Goal: Task Accomplishment & Management: Manage account settings

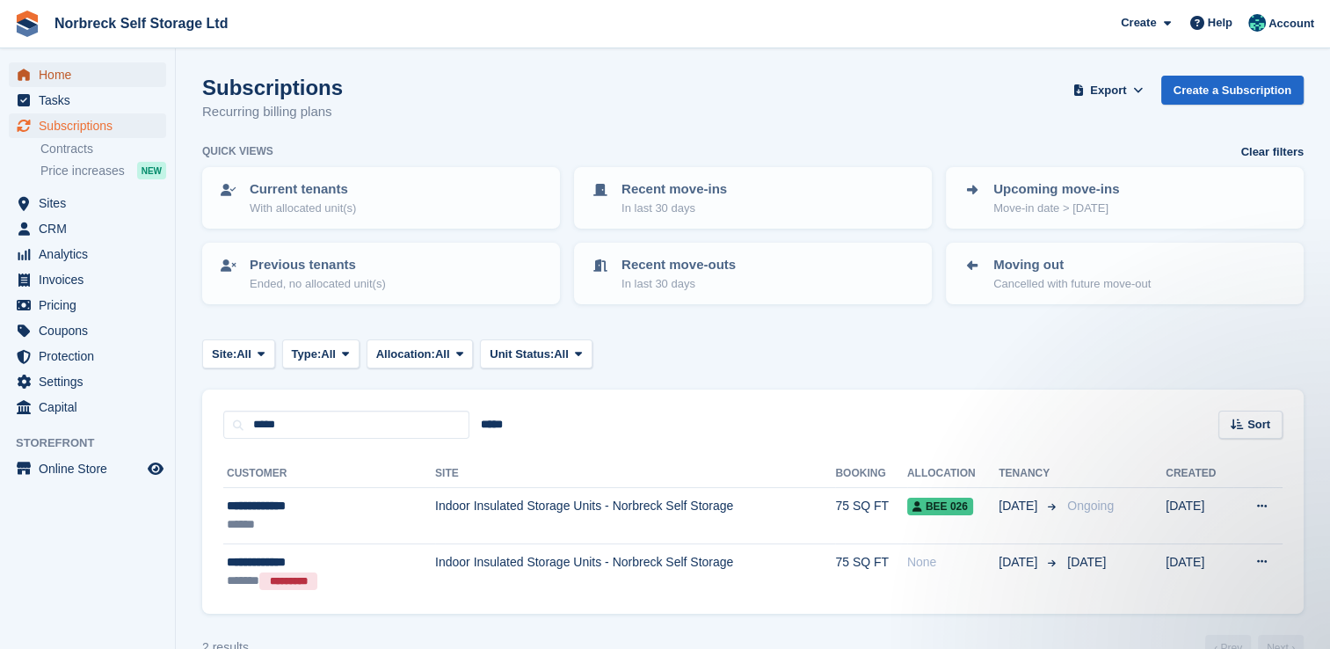
click at [50, 76] on span "Home" at bounding box center [91, 74] width 105 height 25
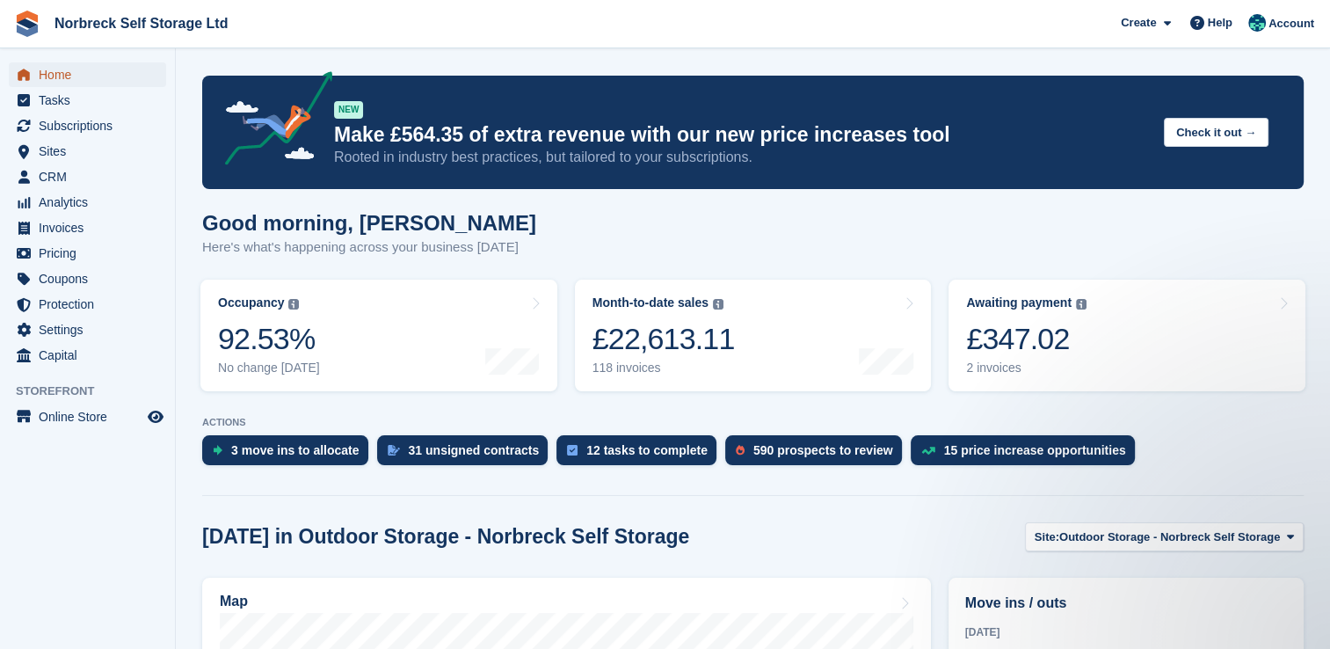
click at [82, 77] on span "Home" at bounding box center [91, 74] width 105 height 25
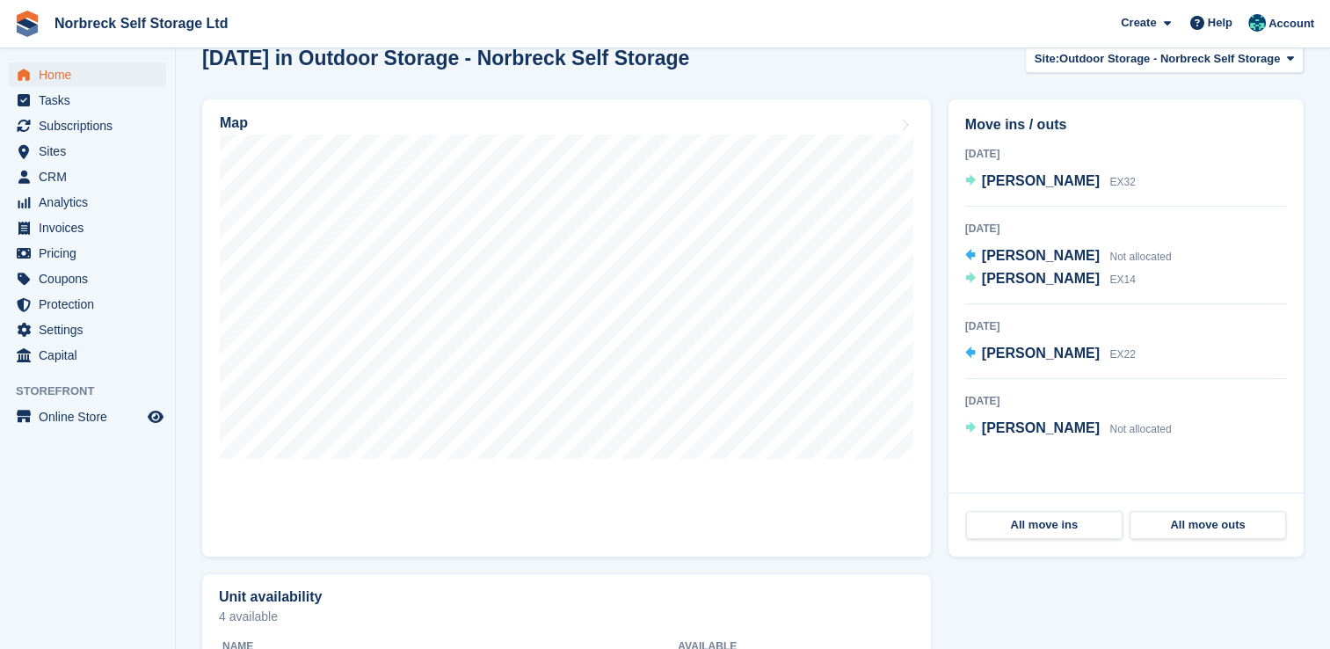
scroll to position [450, 0]
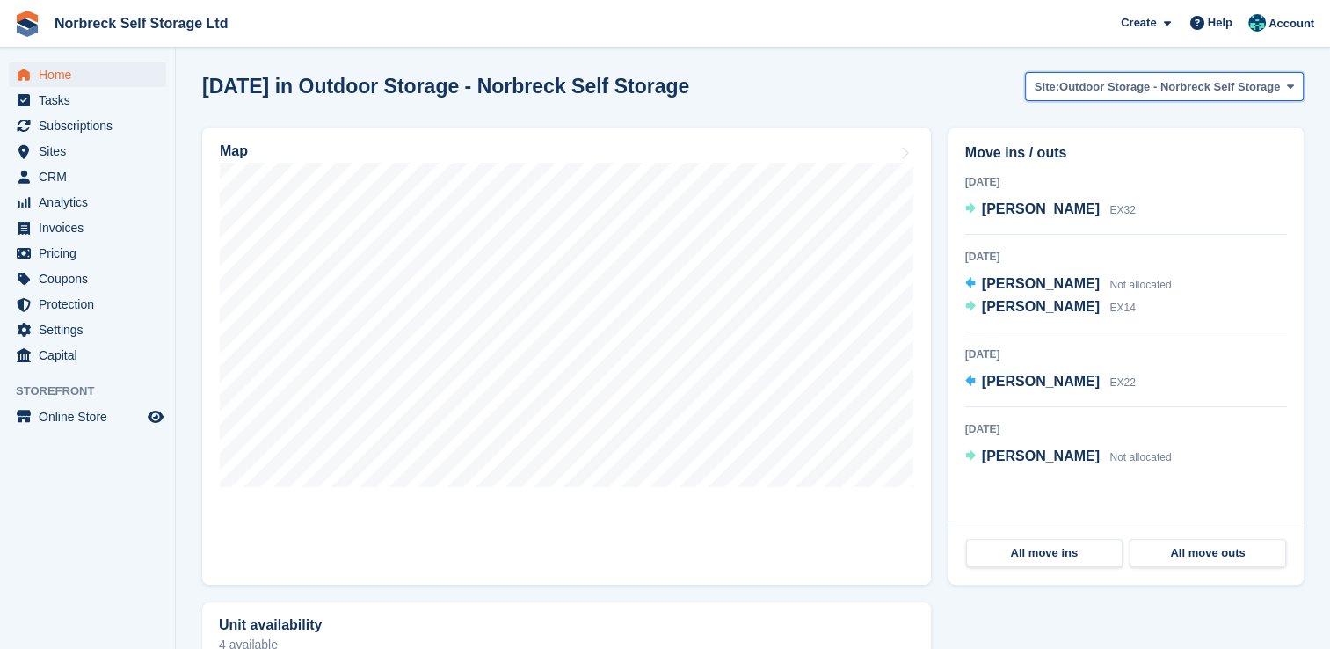
click at [1276, 91] on span "Outdoor Storage - Norbreck Self Storage" at bounding box center [1169, 87] width 221 height 18
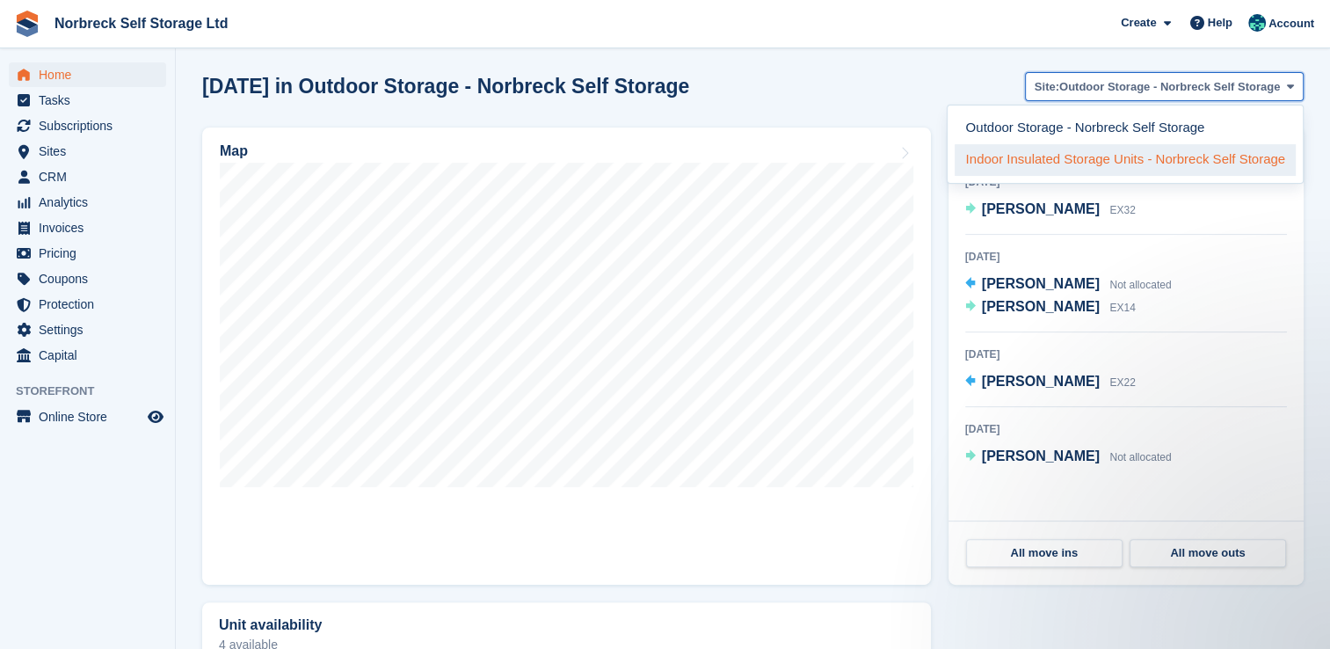
scroll to position [0, 0]
click at [1048, 166] on link "Indoor Insulated Storage Units - Norbreck Self Storage" at bounding box center [1124, 160] width 341 height 32
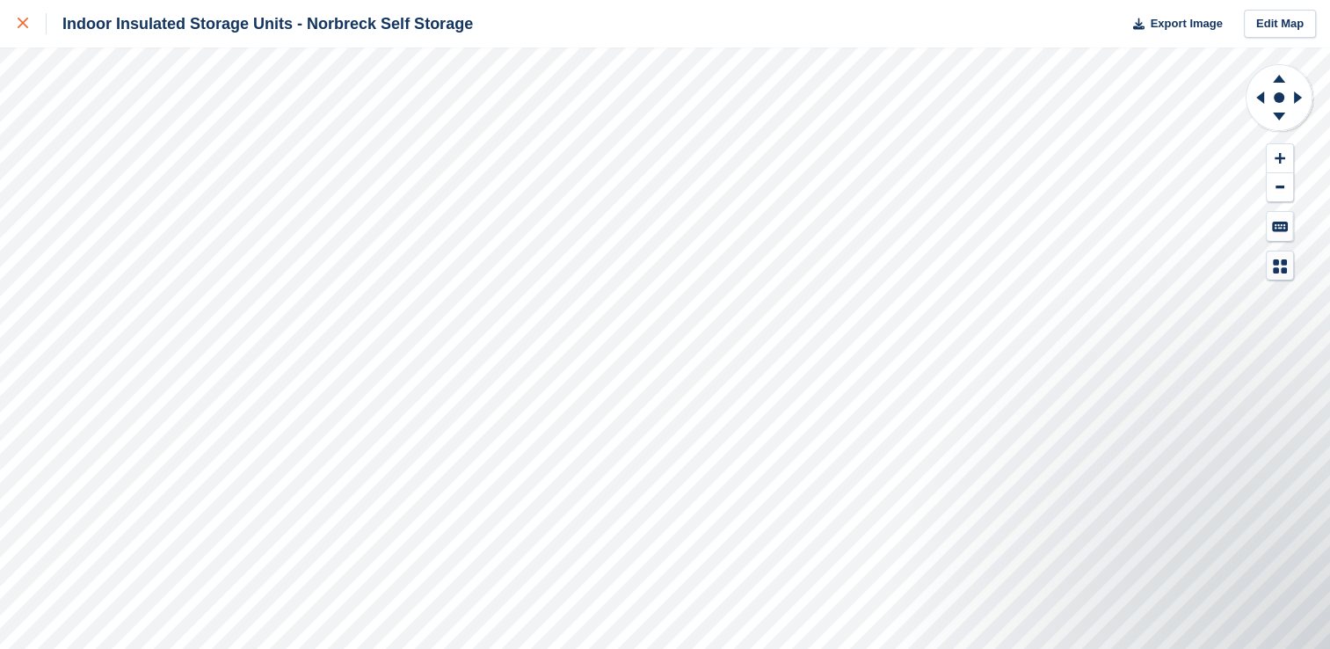
click at [24, 15] on div at bounding box center [32, 23] width 29 height 21
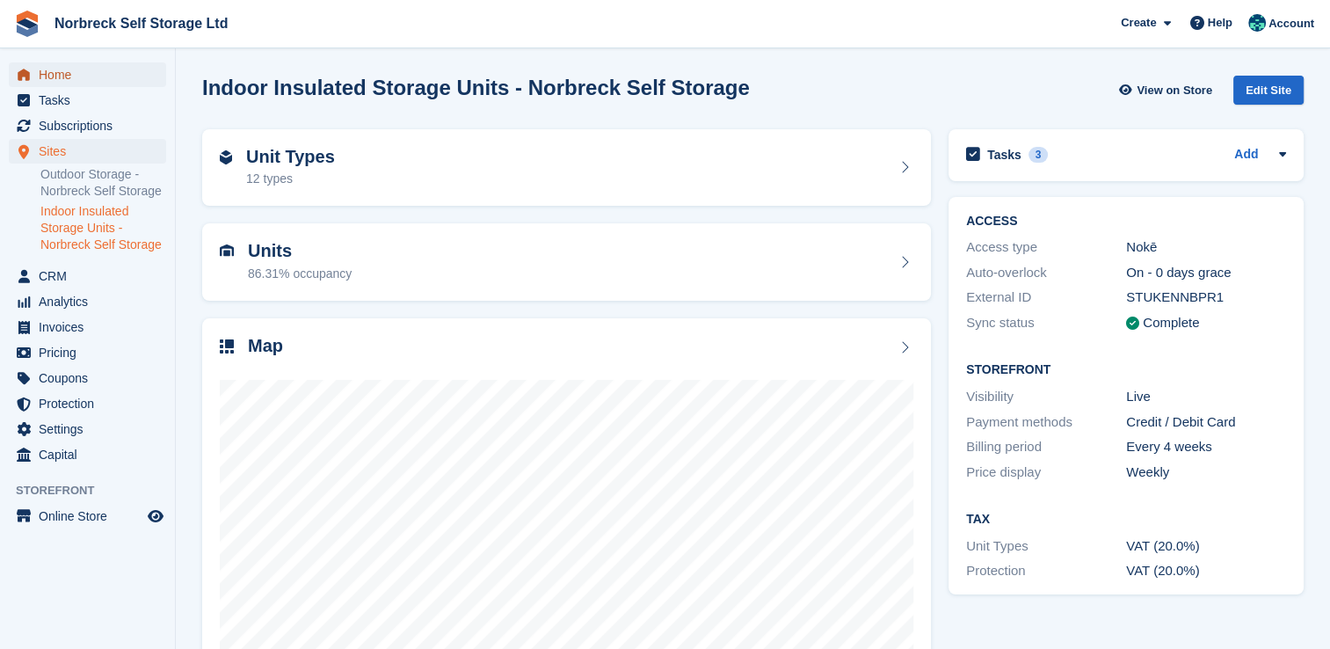
click at [141, 80] on span "Home" at bounding box center [91, 74] width 105 height 25
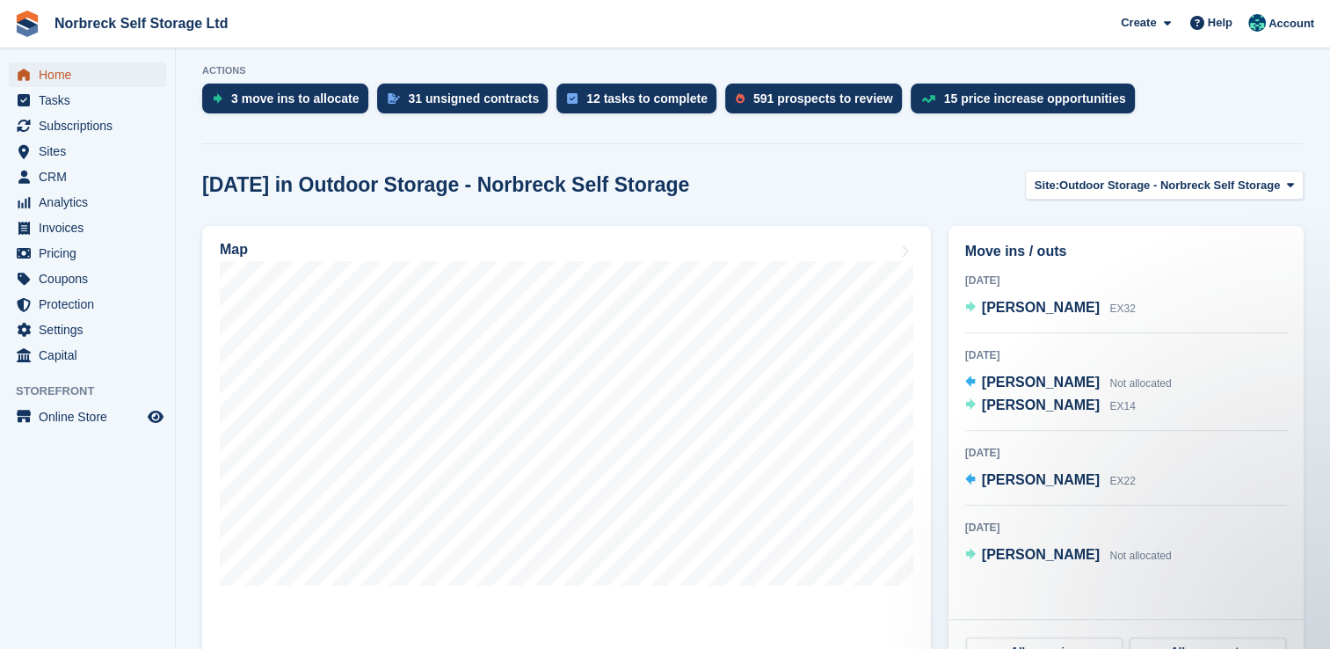
click at [10, 62] on link "Home" at bounding box center [87, 74] width 157 height 25
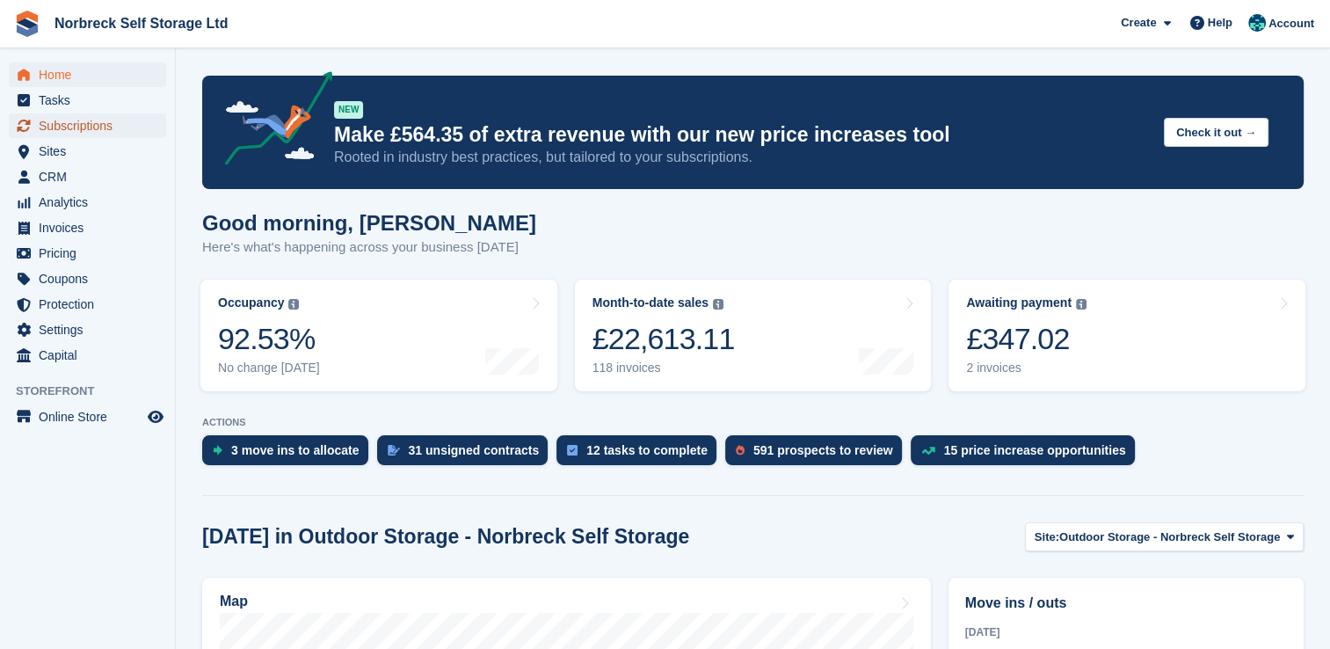
click at [134, 137] on span "Subscriptions" at bounding box center [91, 125] width 105 height 25
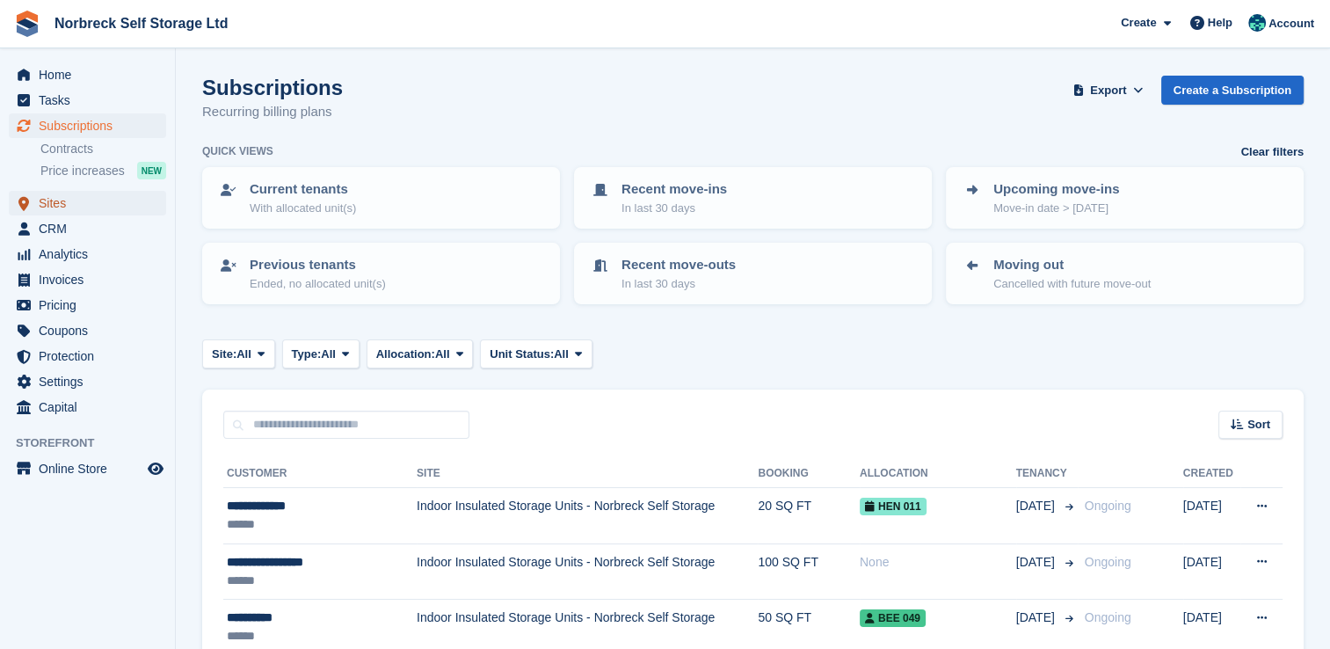
click at [100, 214] on span "Sites" at bounding box center [91, 203] width 105 height 25
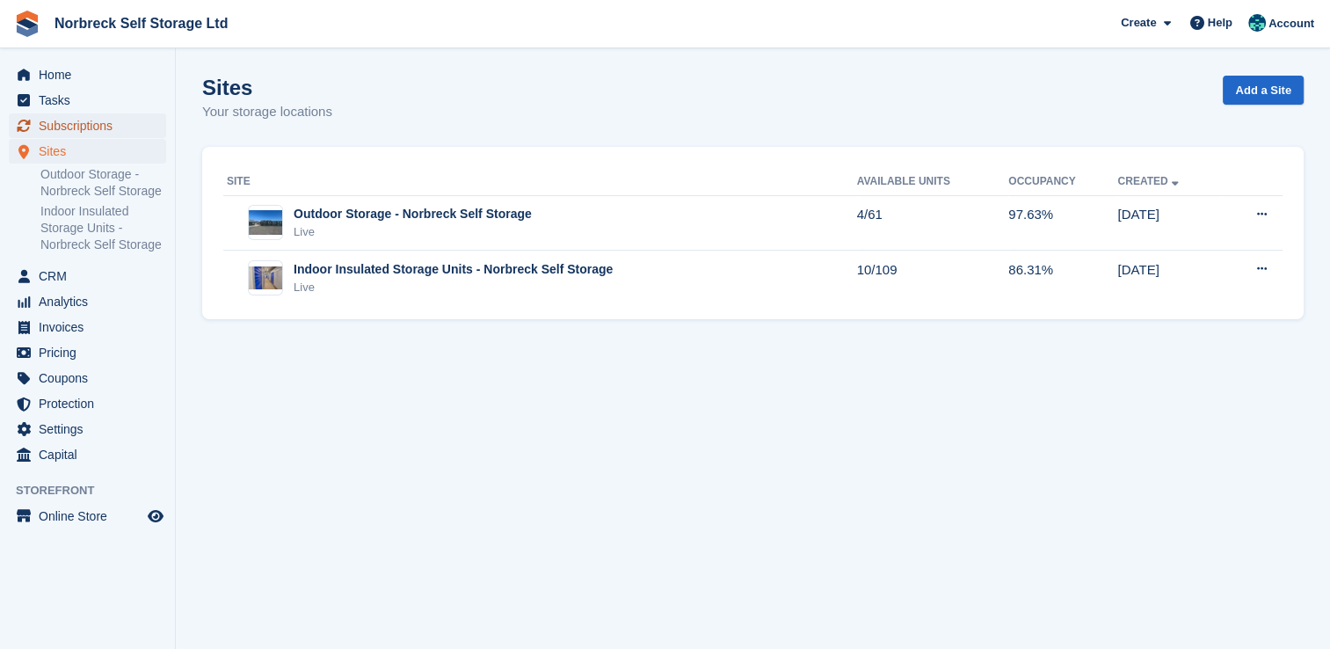
click at [127, 128] on span "Subscriptions" at bounding box center [91, 125] width 105 height 25
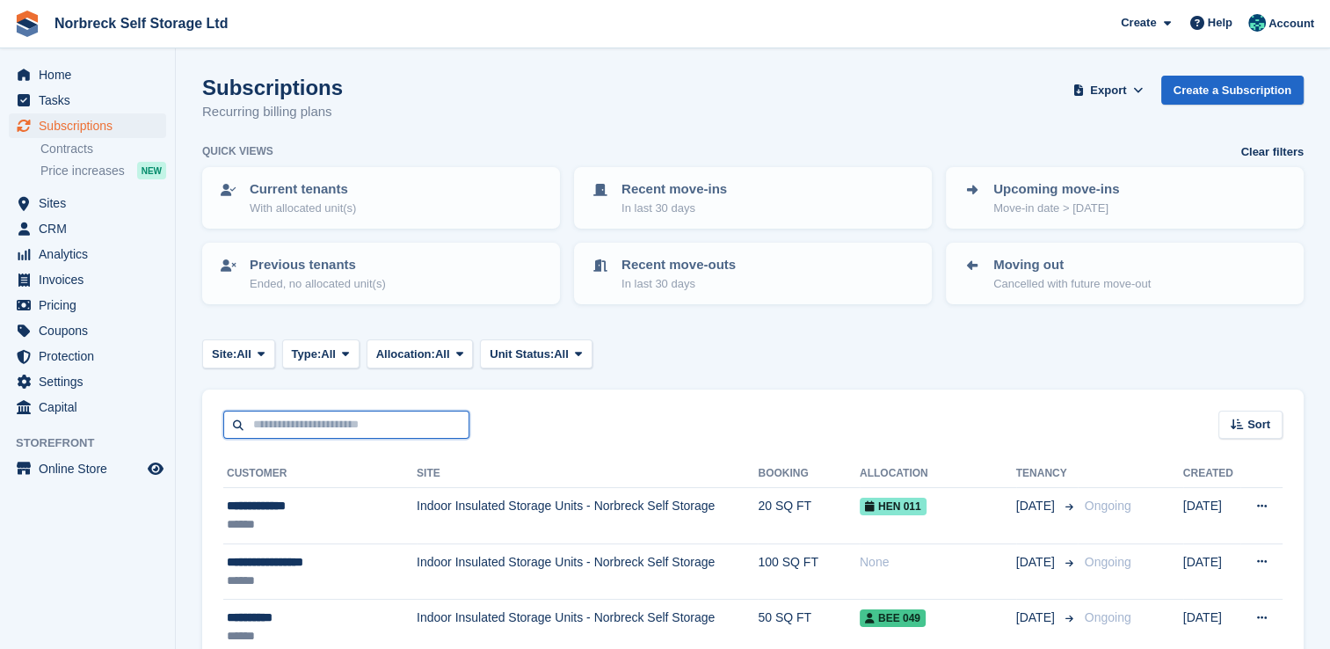
click at [362, 420] on input "text" at bounding box center [346, 424] width 246 height 29
type input "*****"
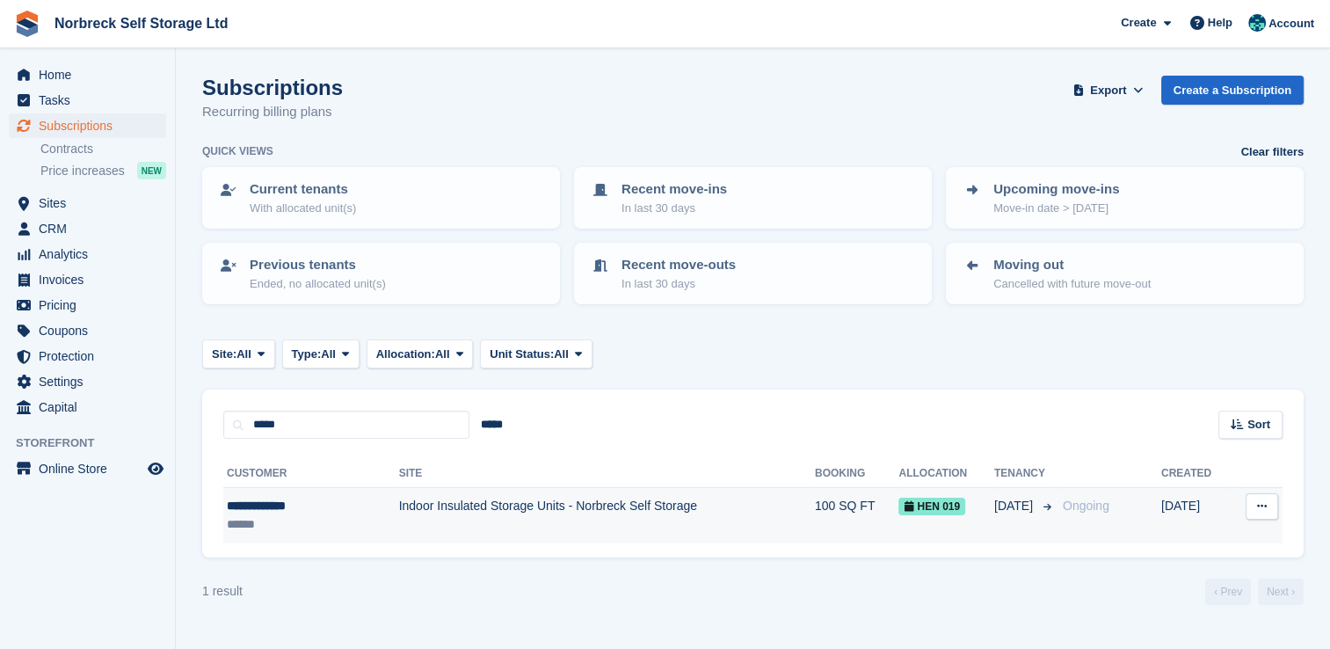
click at [461, 491] on td "Indoor Insulated Storage Units - Norbreck Self Storage" at bounding box center [607, 515] width 416 height 55
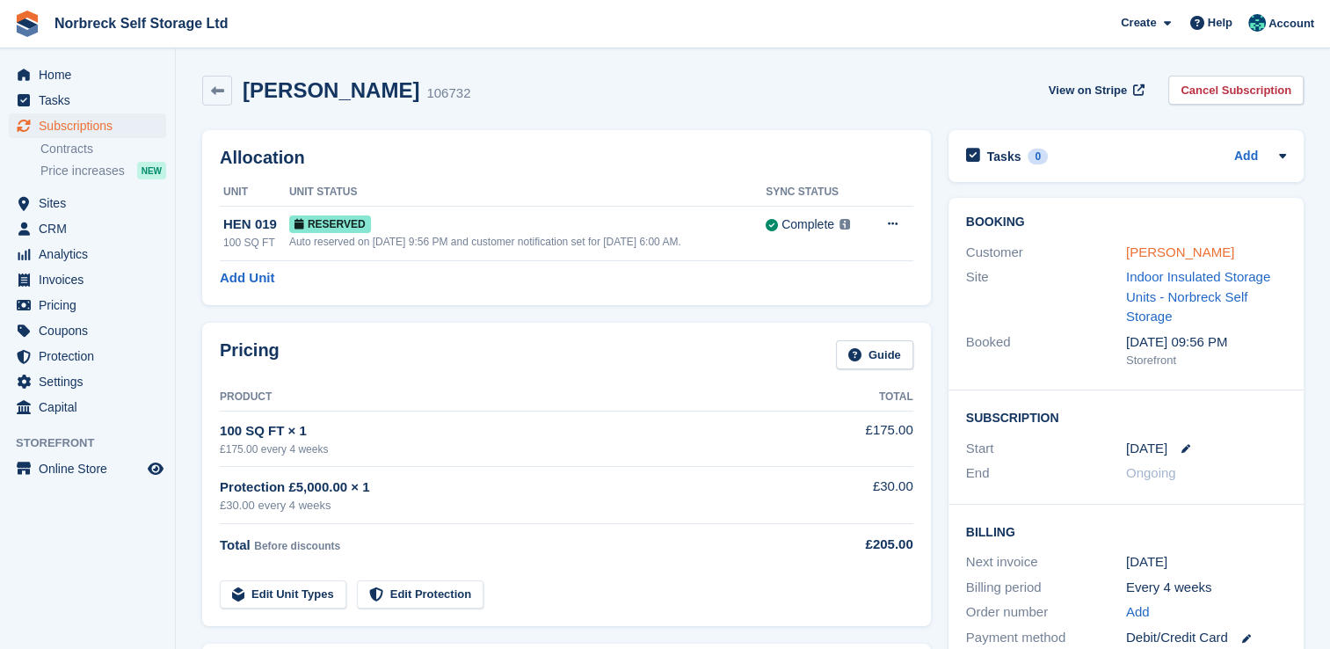
click at [1155, 244] on link "[PERSON_NAME]" at bounding box center [1180, 251] width 108 height 15
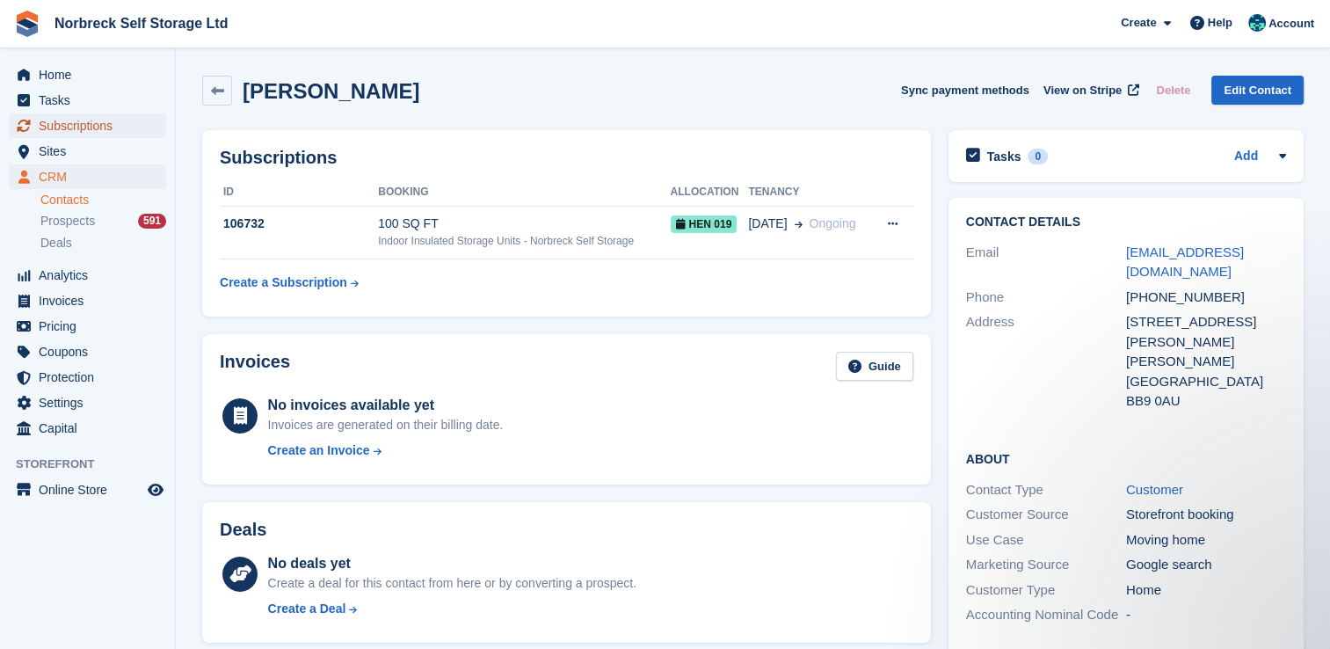
click at [104, 124] on span "Subscriptions" at bounding box center [91, 125] width 105 height 25
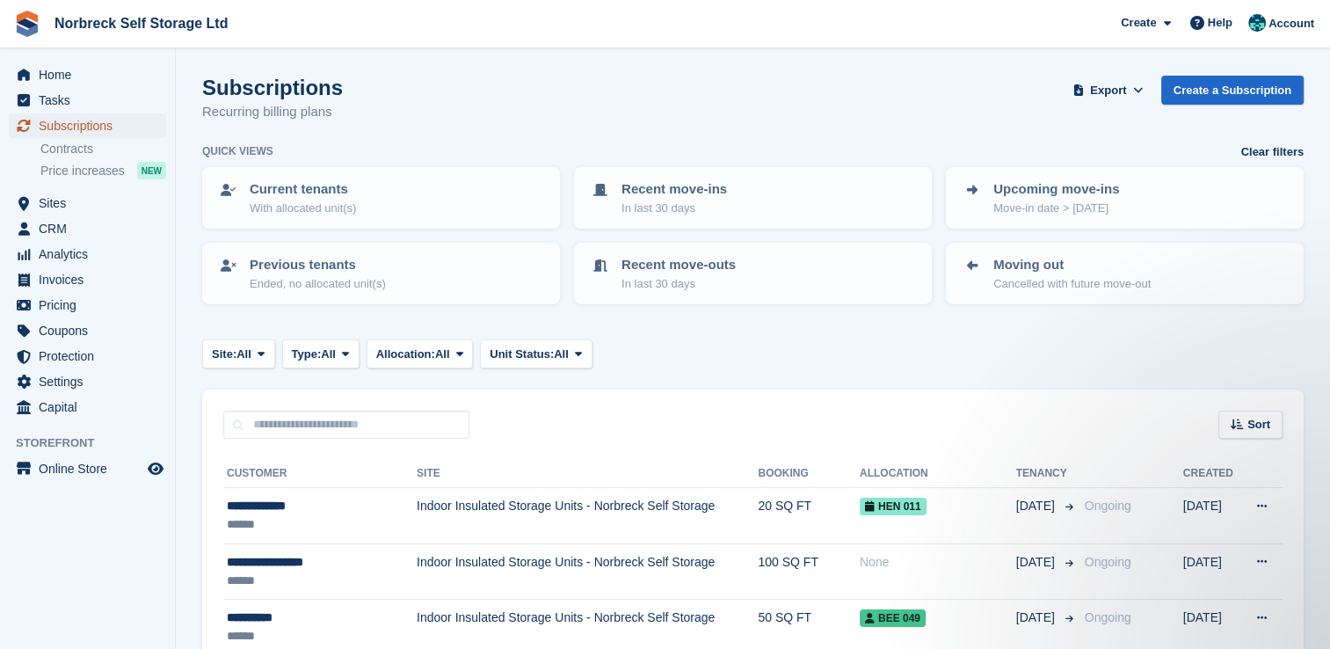
click at [110, 127] on span "Subscriptions" at bounding box center [91, 125] width 105 height 25
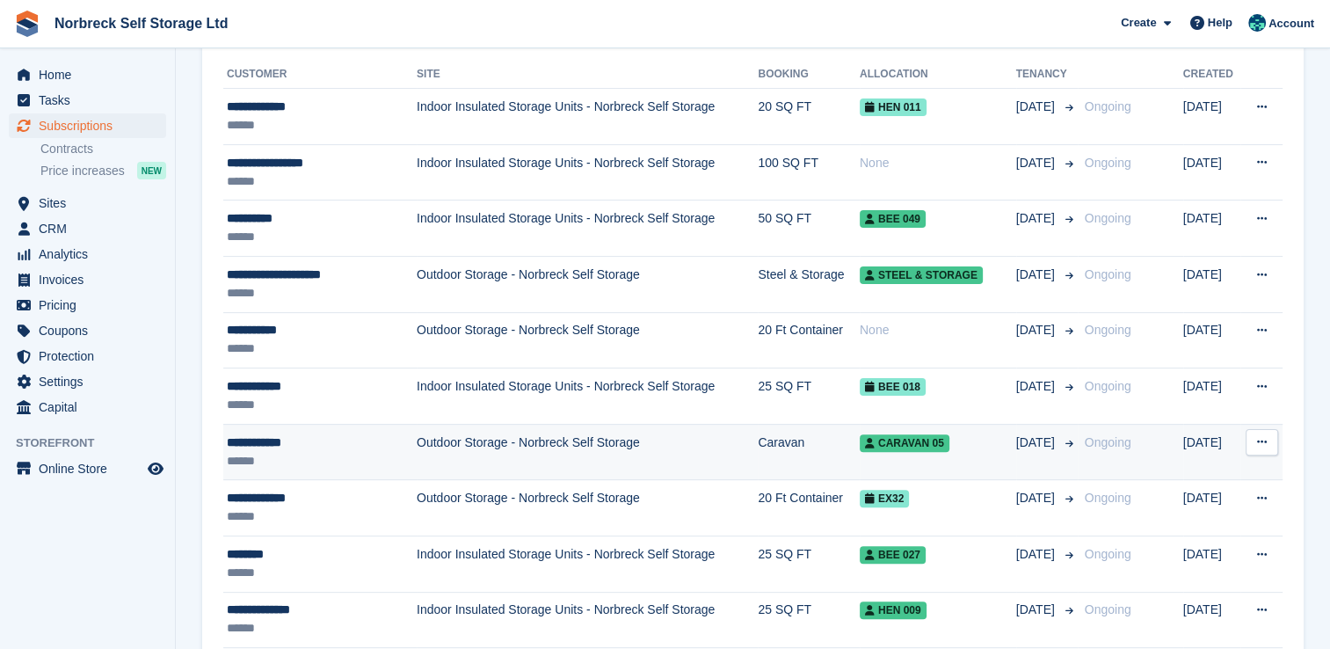
scroll to position [439, 0]
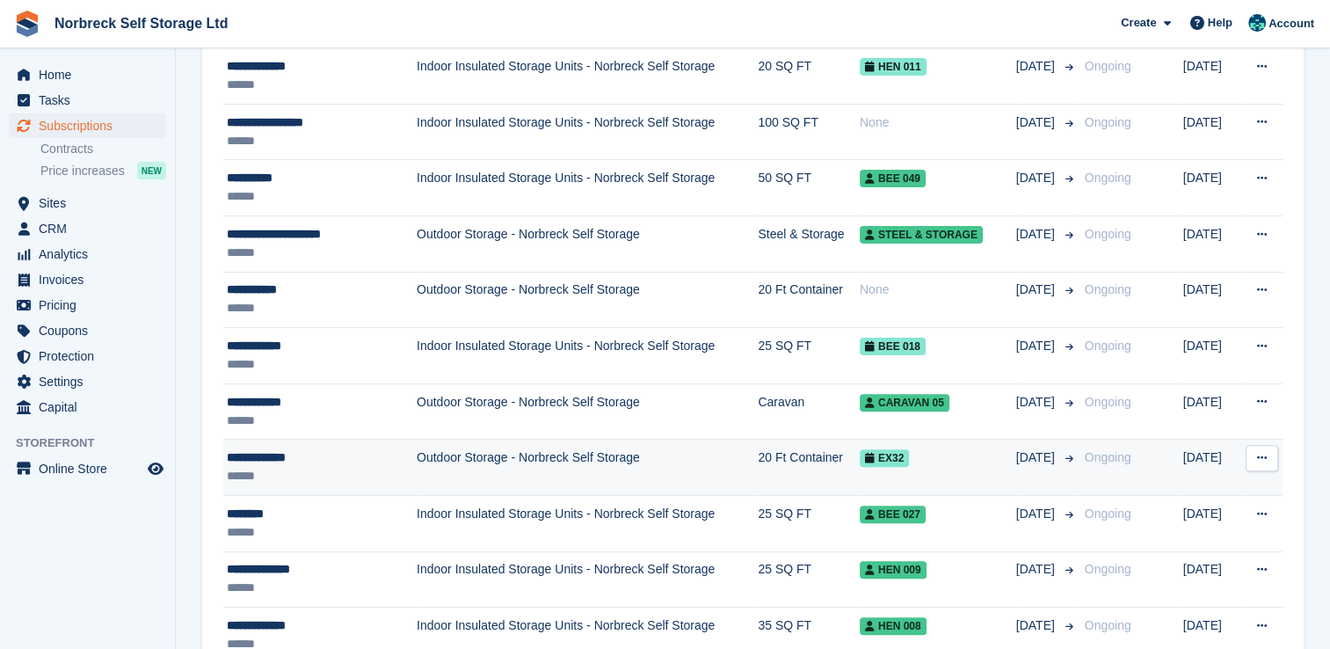
click at [437, 480] on td "Outdoor Storage - Norbreck Self Storage" at bounding box center [587, 467] width 341 height 56
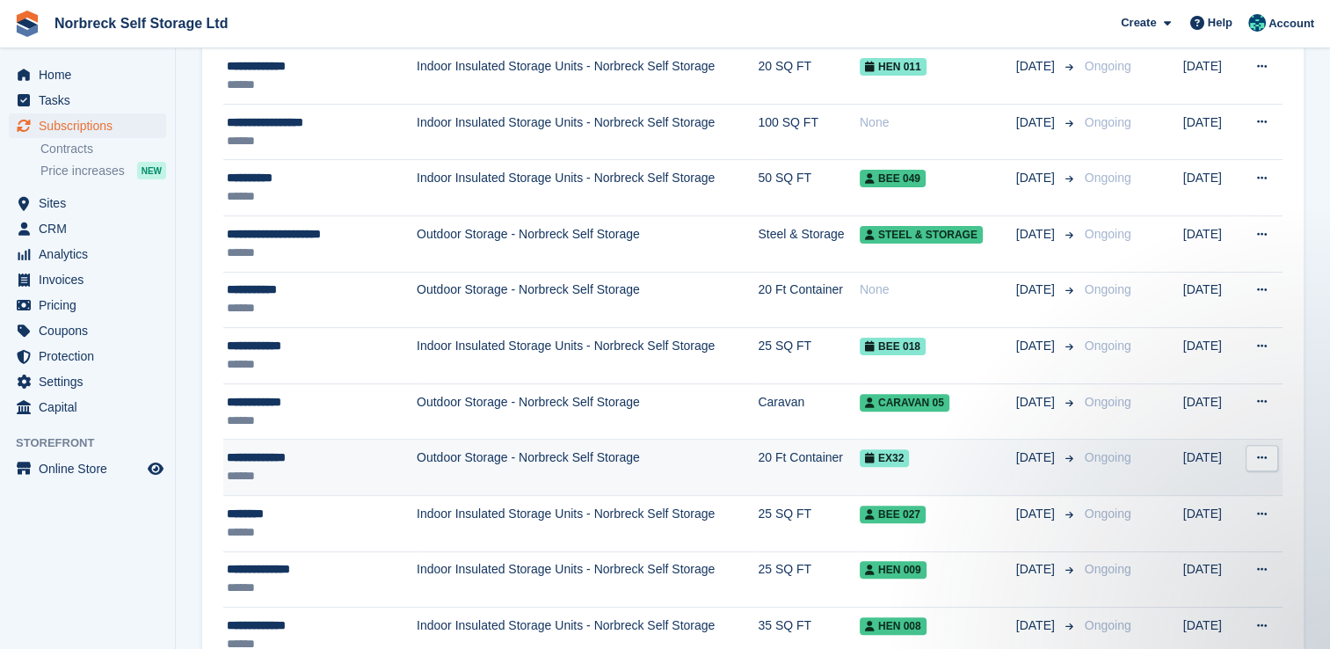
scroll to position [0, 0]
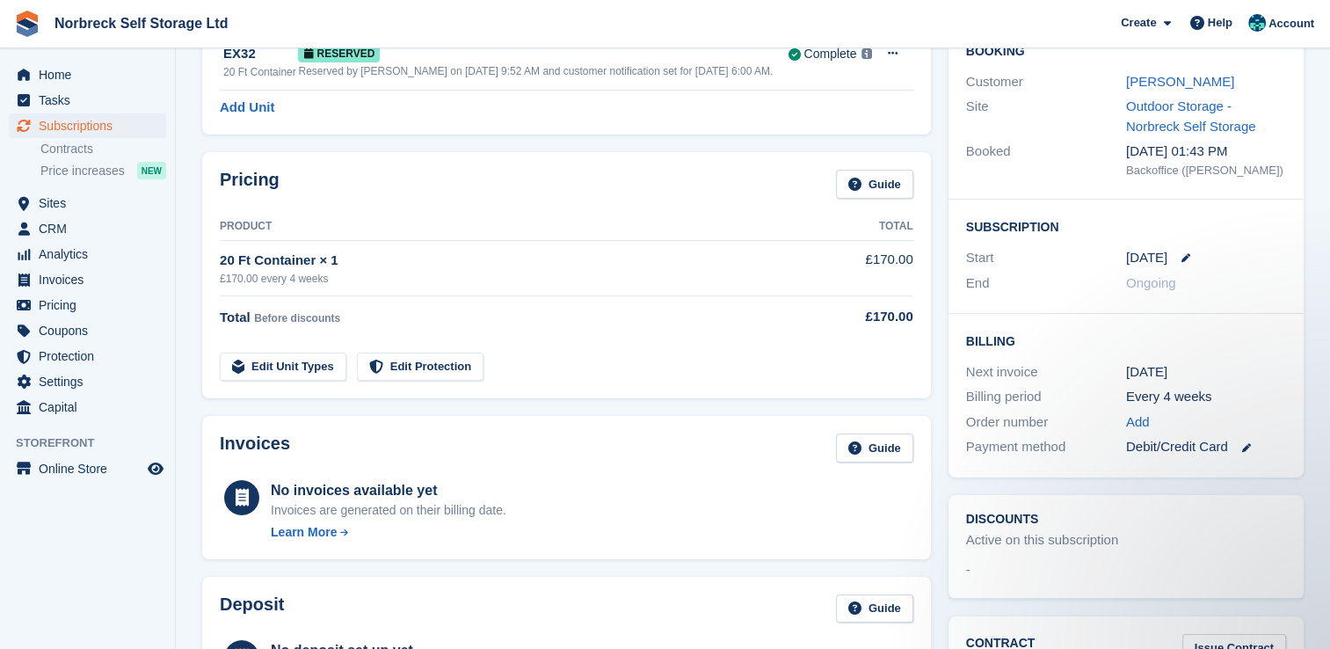
scroll to position [83, 0]
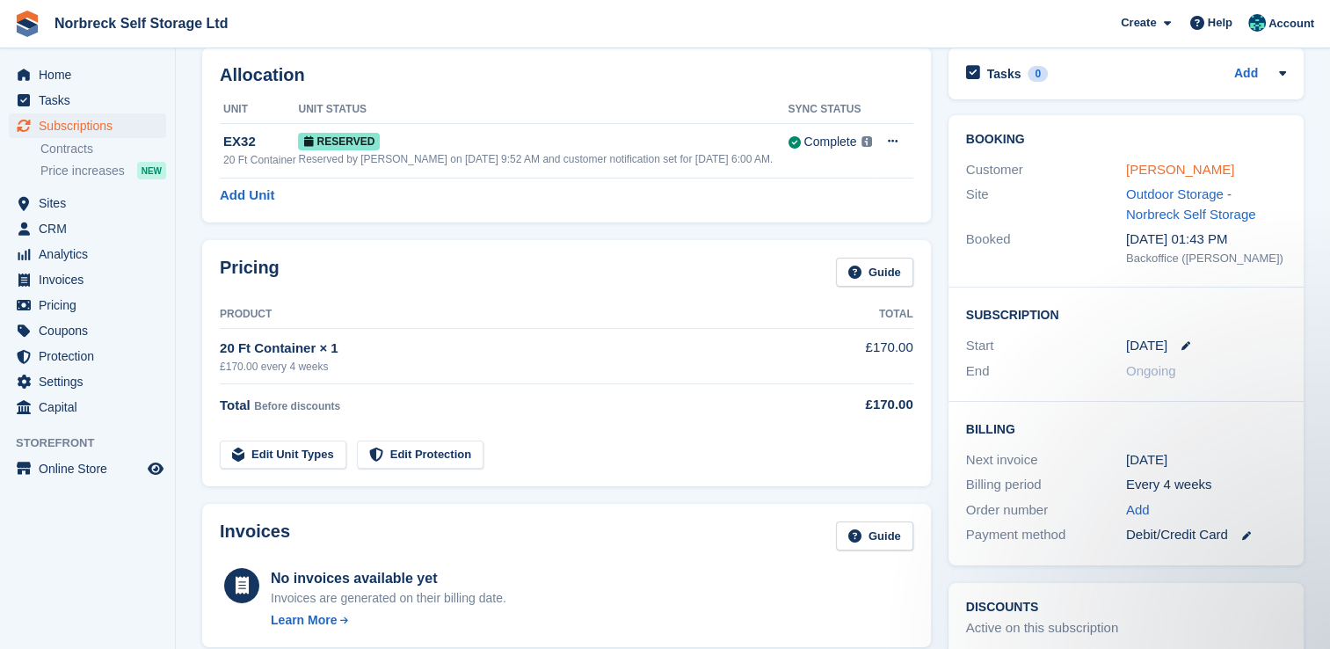
click at [1196, 173] on link "[PERSON_NAME]" at bounding box center [1180, 169] width 108 height 15
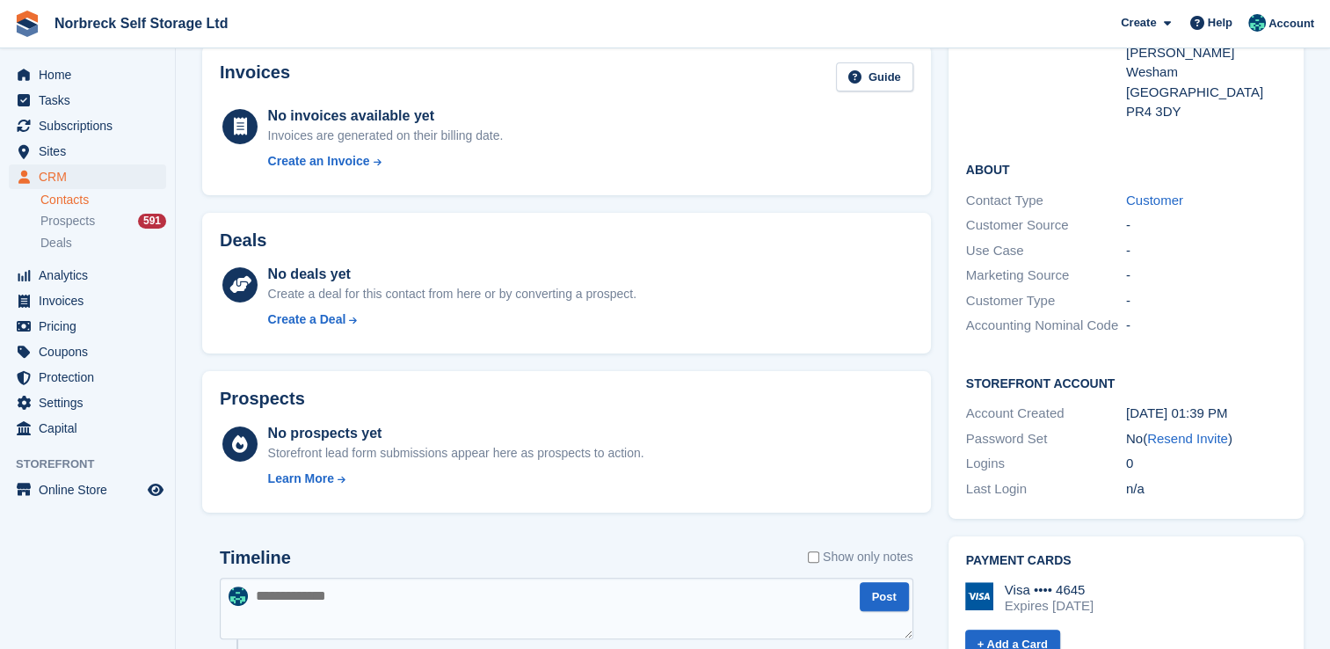
scroll to position [352, 0]
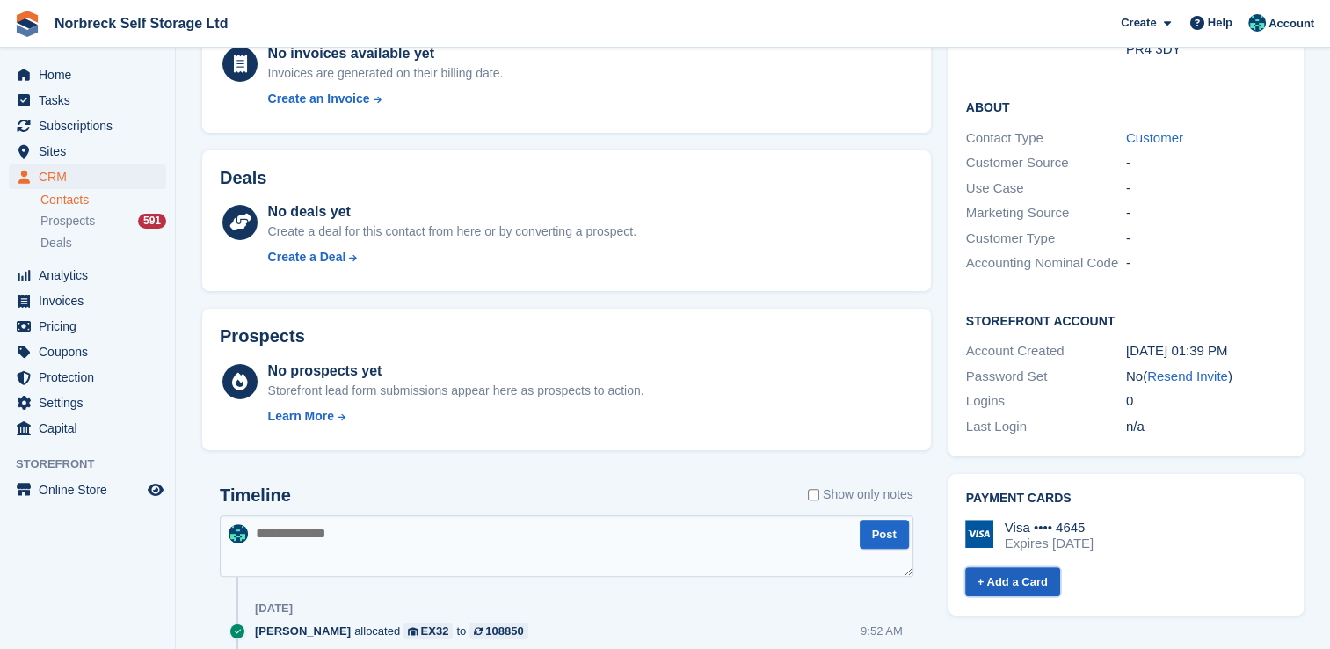
click at [1027, 567] on link "+ Add a Card" at bounding box center [1012, 581] width 95 height 29
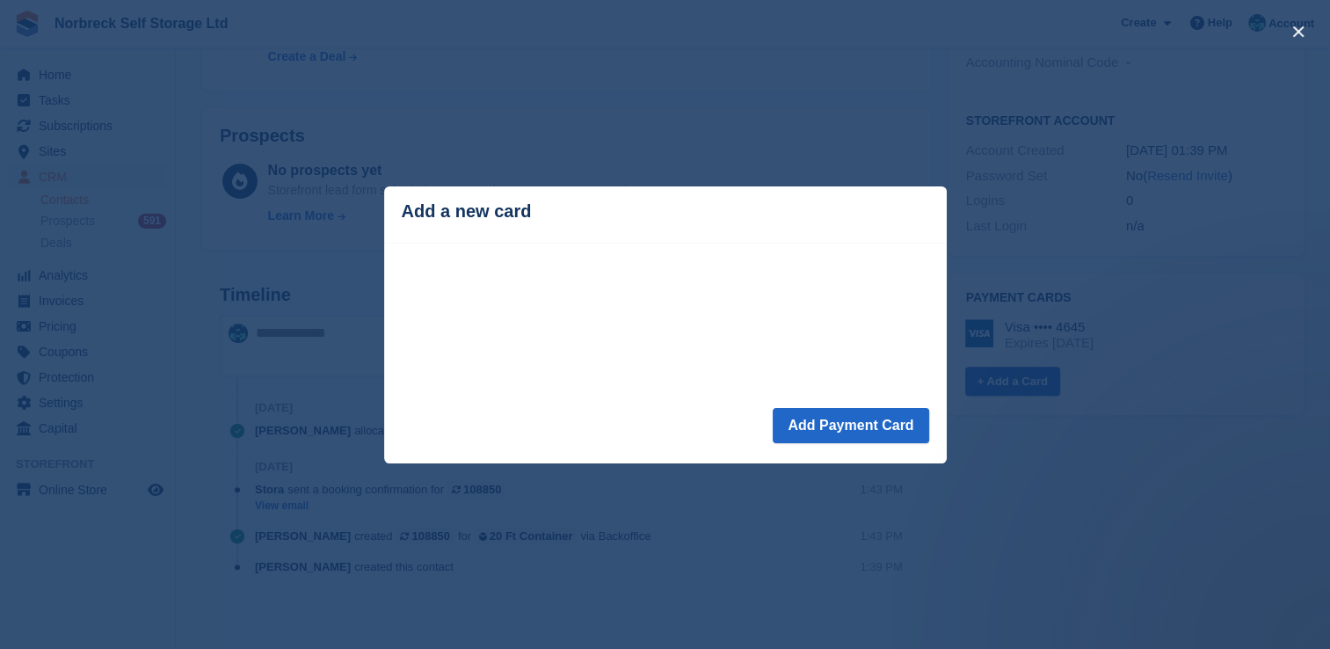
scroll to position [555, 0]
click at [969, 601] on div "close" at bounding box center [665, 324] width 1330 height 649
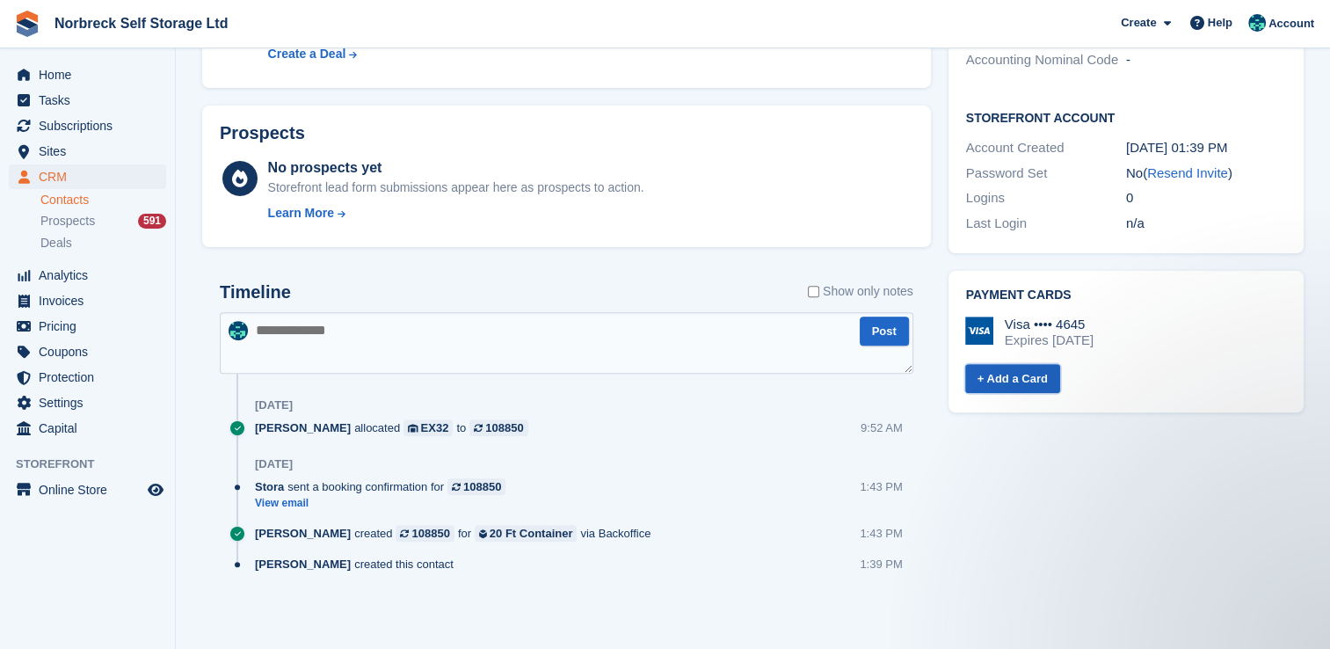
click at [1032, 364] on link "+ Add a Card" at bounding box center [1012, 378] width 95 height 29
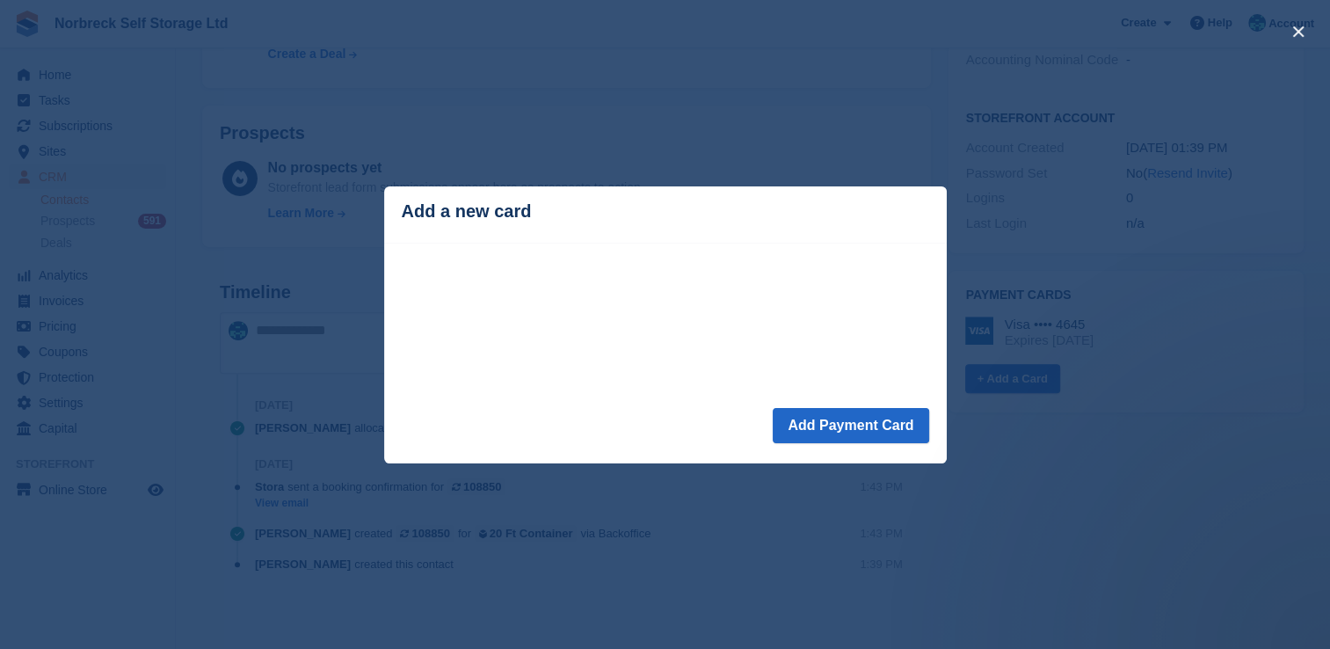
drag, startPoint x: 604, startPoint y: 413, endPoint x: 643, endPoint y: 417, distance: 39.7
click at [605, 413] on footer "Add Payment Card" at bounding box center [665, 435] width 562 height 55
click at [909, 431] on button "Add Payment Card" at bounding box center [851, 425] width 156 height 35
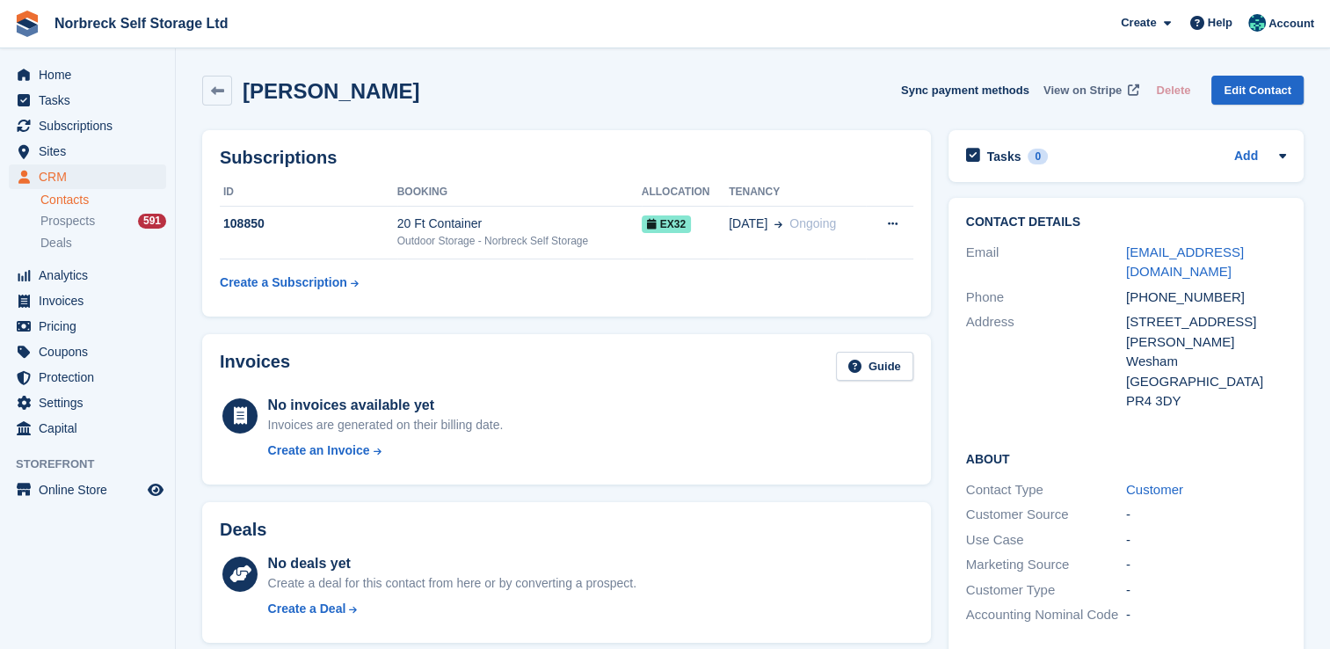
click at [1099, 91] on span "View on Stripe" at bounding box center [1082, 91] width 78 height 18
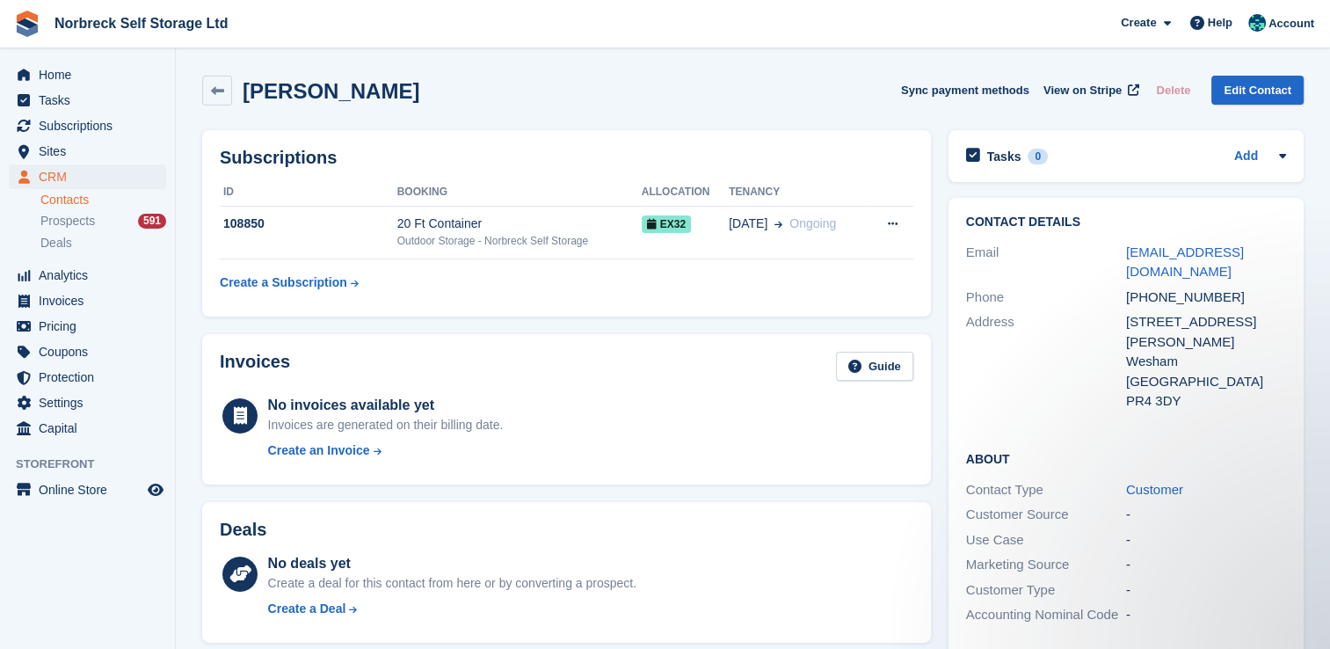
click at [1118, 555] on div "Marketing Source" at bounding box center [1046, 565] width 160 height 20
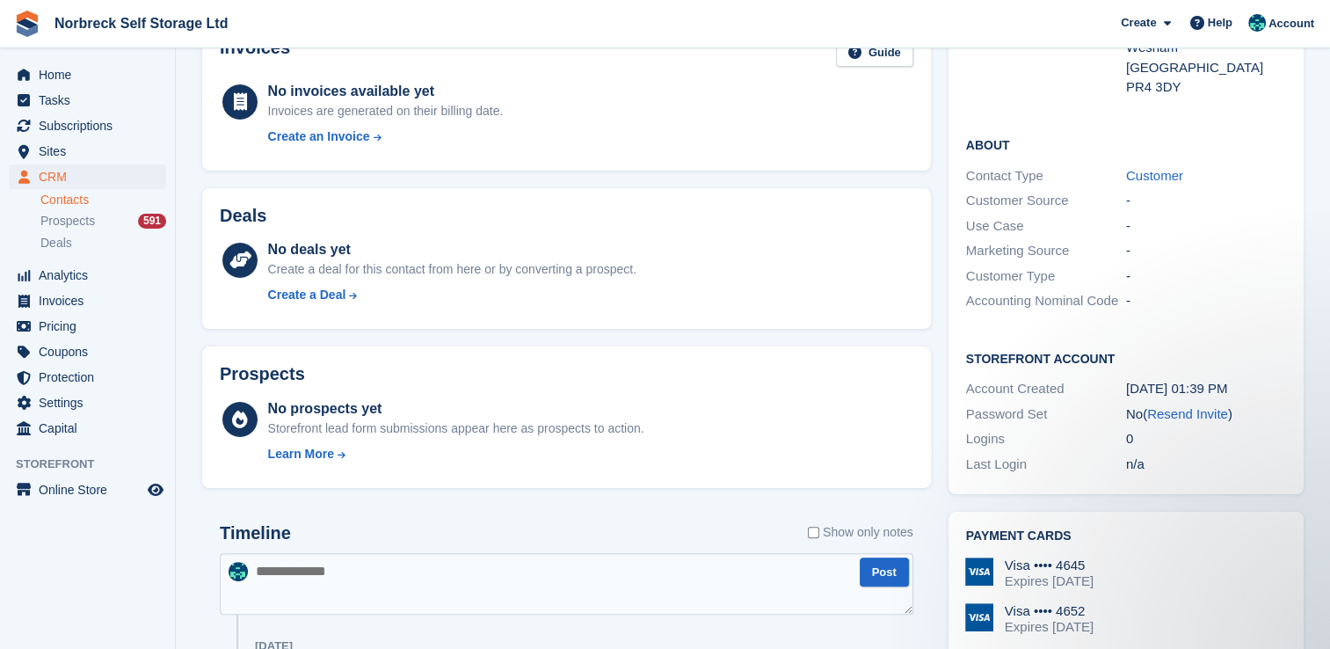
scroll to position [88, 0]
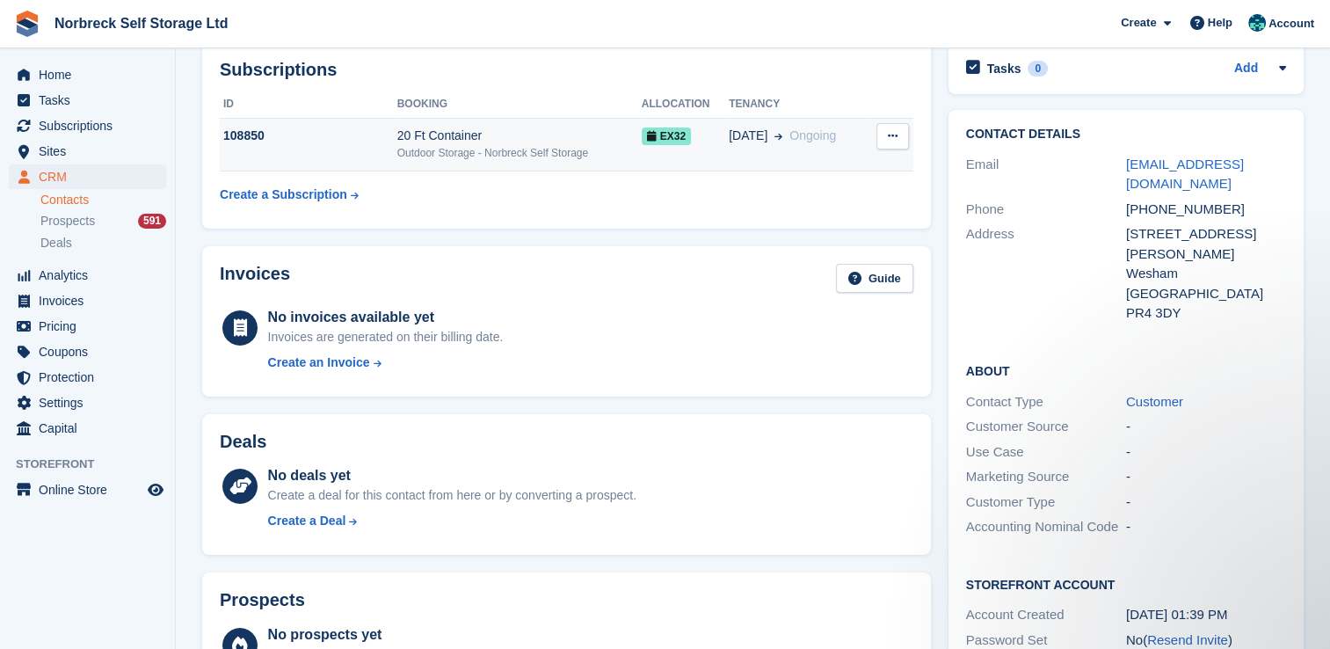
drag, startPoint x: 286, startPoint y: 137, endPoint x: 323, endPoint y: 137, distance: 37.8
click at [286, 137] on div "108850" at bounding box center [309, 136] width 178 height 18
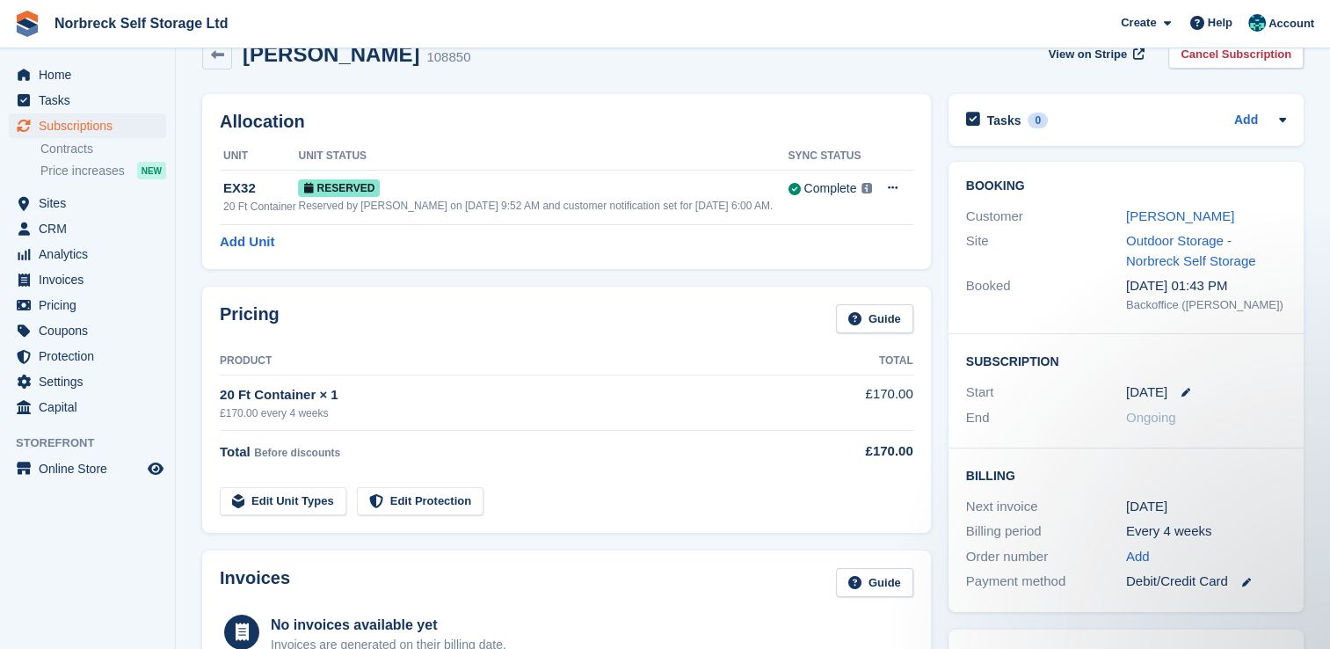
scroll to position [88, 0]
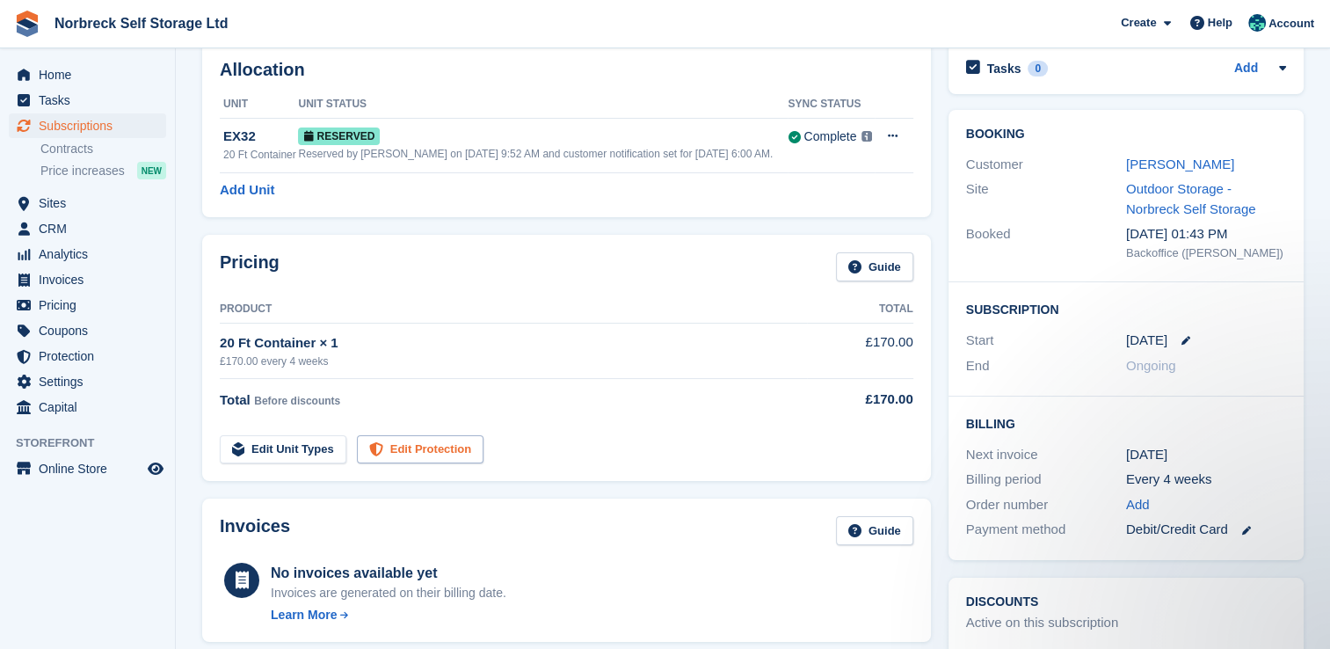
click at [439, 446] on link "Edit Protection" at bounding box center [420, 449] width 127 height 29
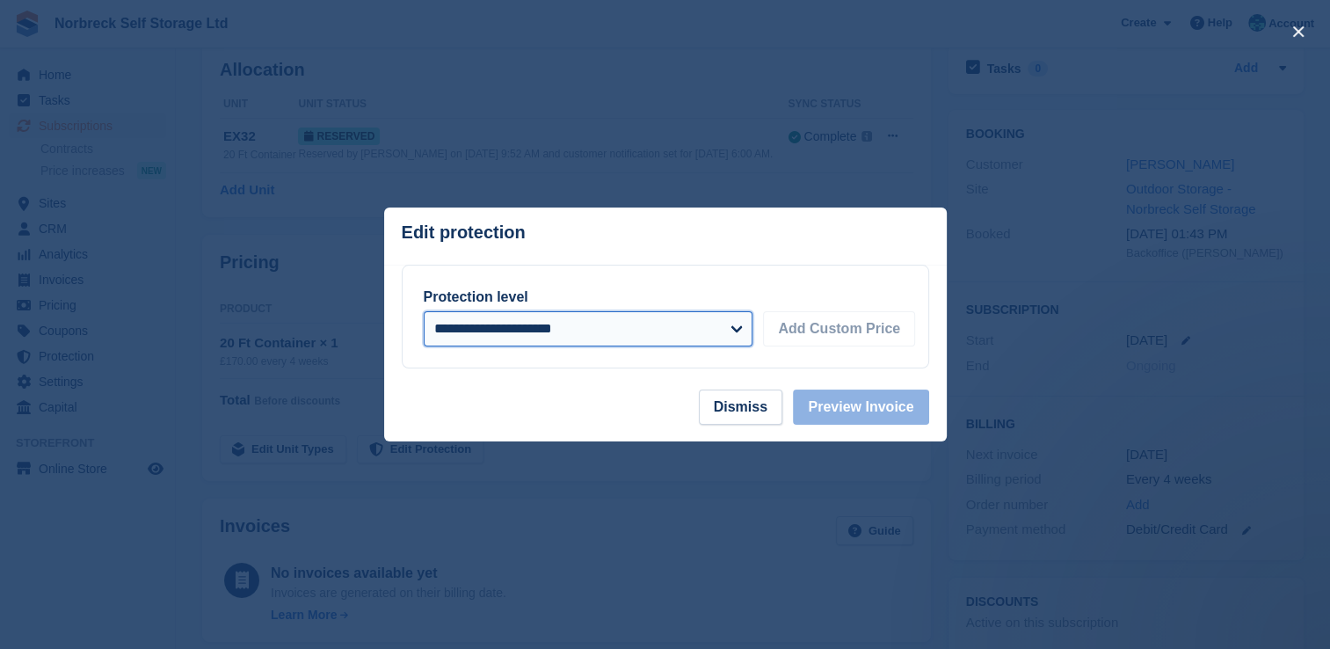
click at [608, 331] on select "**********" at bounding box center [589, 328] width 330 height 35
select select "*****"
click at [424, 312] on select "**********" at bounding box center [589, 328] width 330 height 35
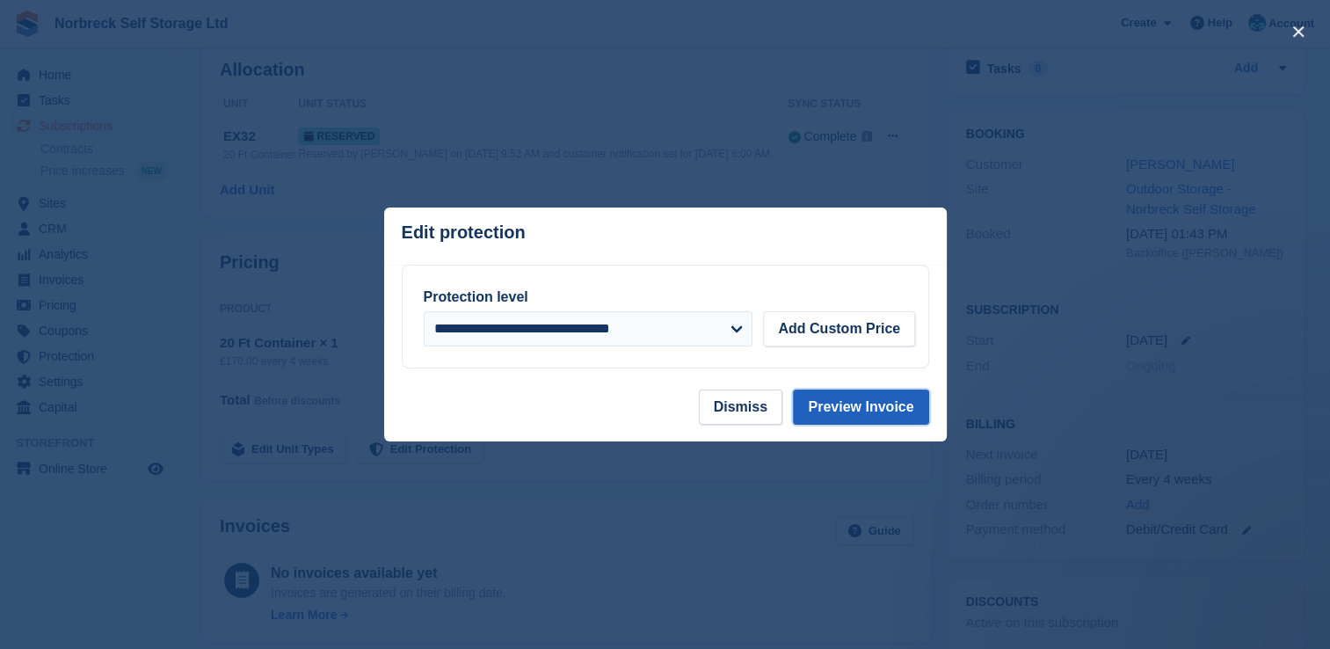
click at [875, 407] on button "Preview Invoice" at bounding box center [860, 406] width 135 height 35
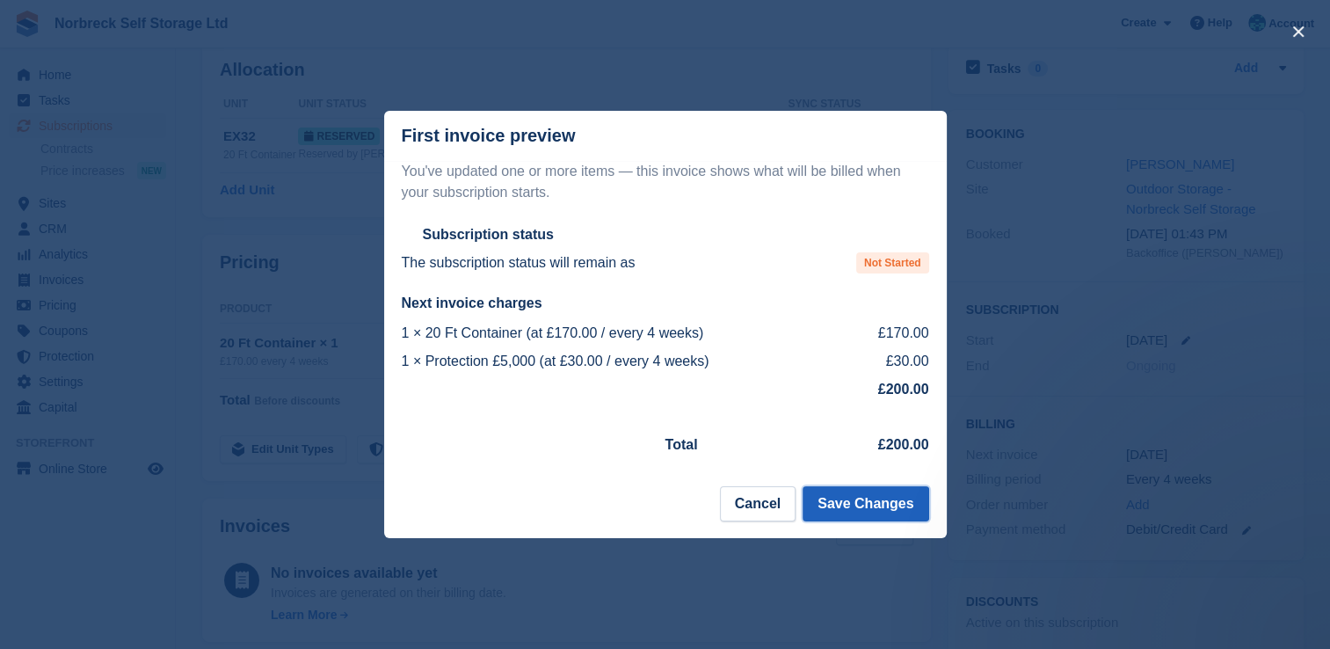
click at [903, 498] on button "Save Changes" at bounding box center [865, 503] width 126 height 35
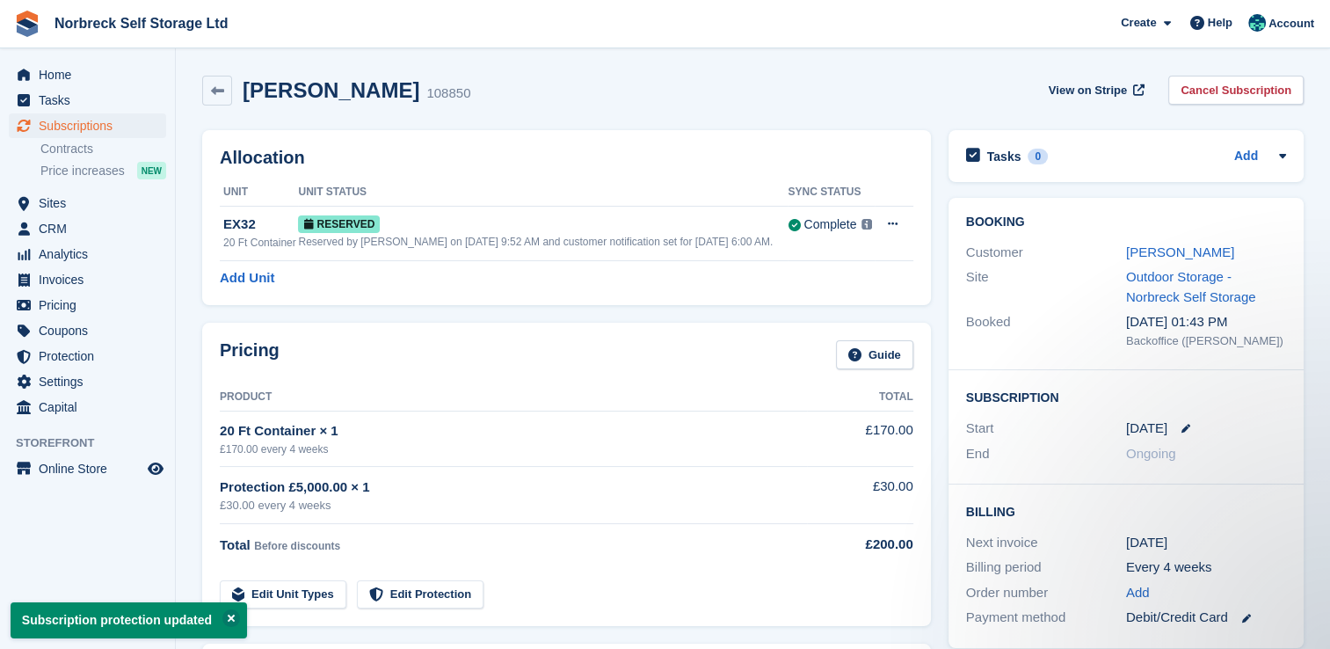
scroll to position [0, 0]
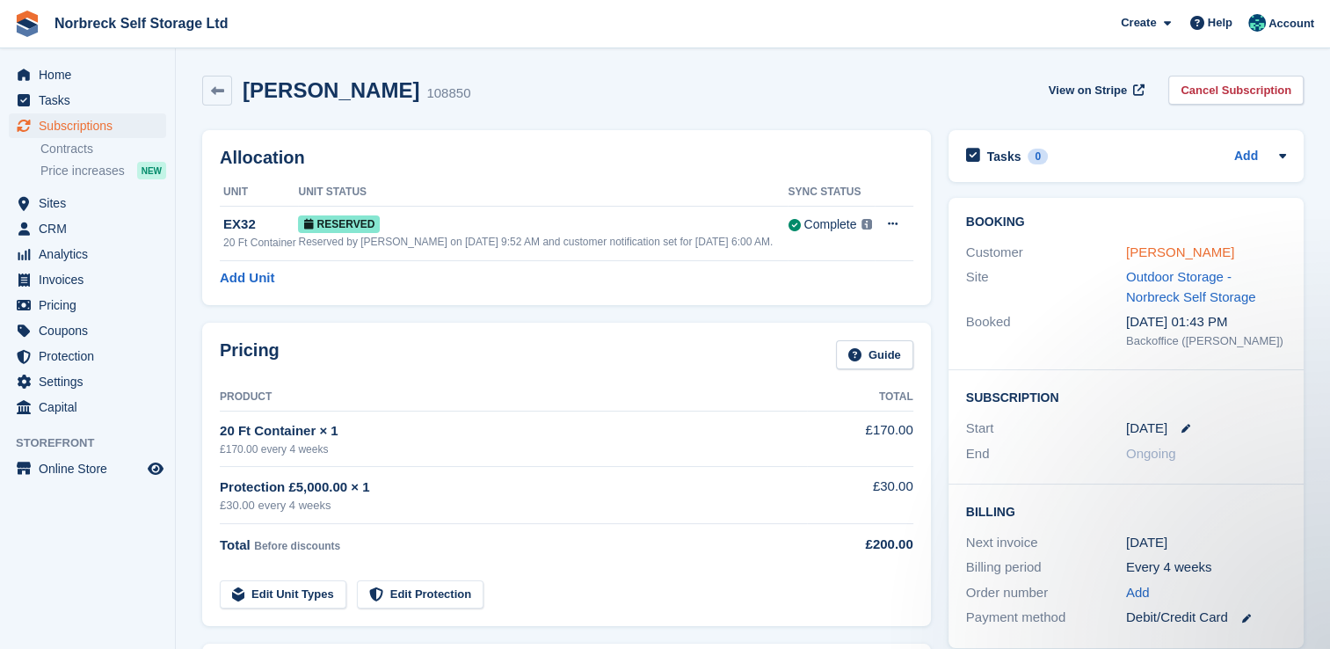
click at [1168, 258] on link "Pearl Ormston" at bounding box center [1180, 251] width 108 height 15
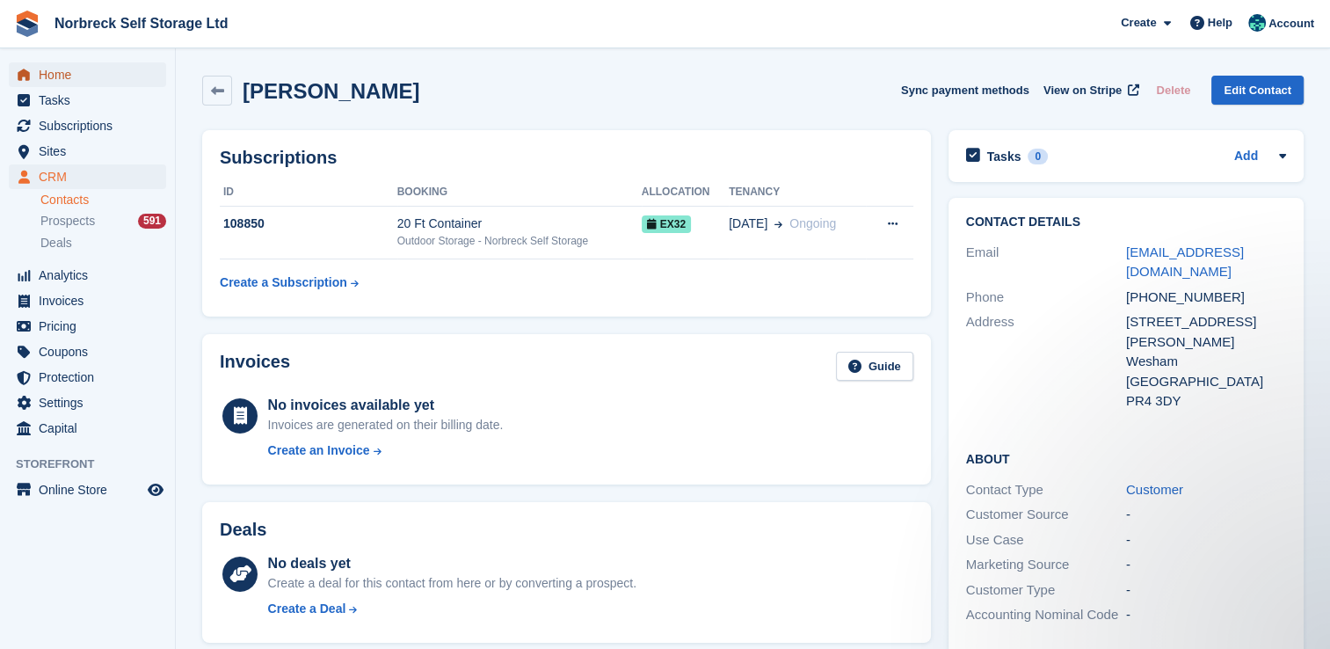
click at [74, 82] on span "Home" at bounding box center [91, 74] width 105 height 25
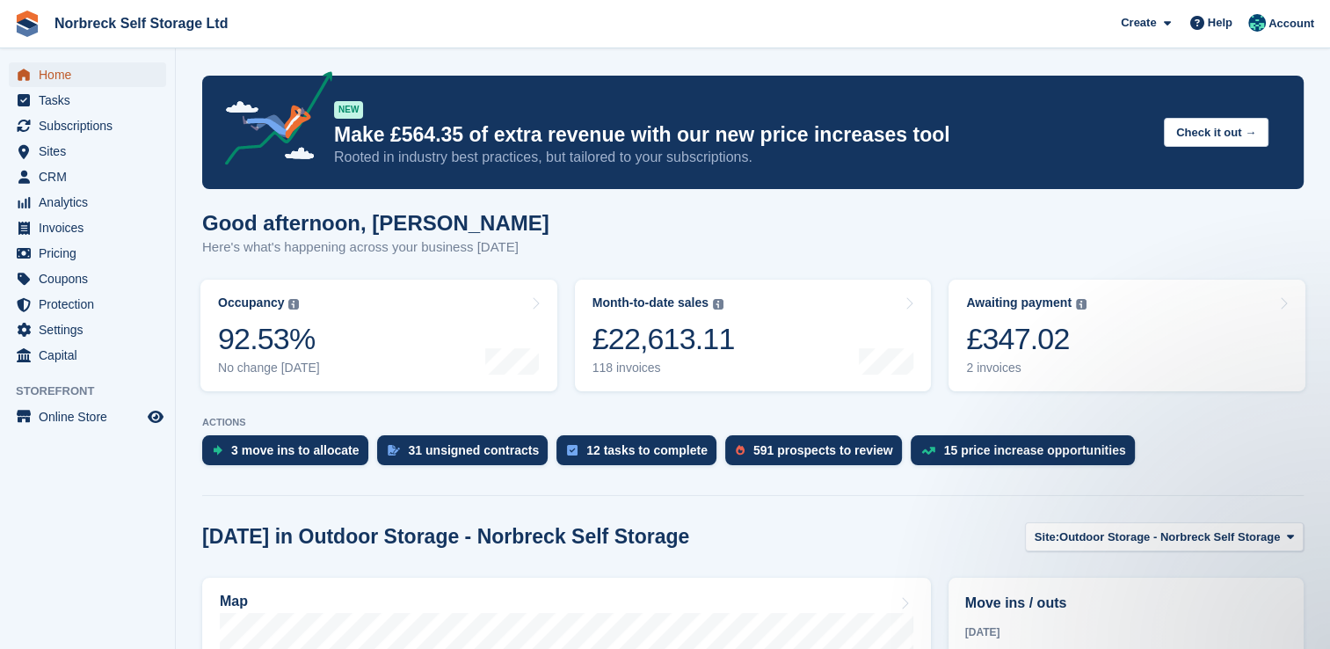
drag, startPoint x: 52, startPoint y: 71, endPoint x: 169, endPoint y: 74, distance: 116.9
click at [52, 71] on span "Home" at bounding box center [91, 74] width 105 height 25
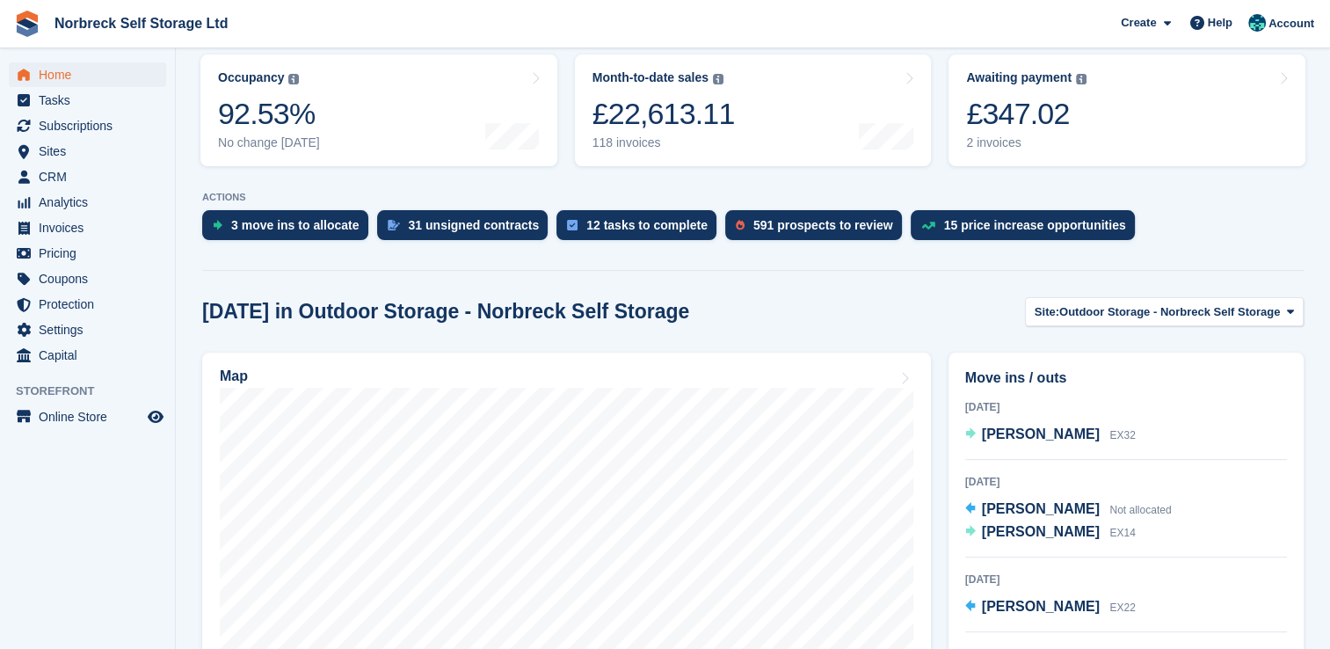
scroll to position [264, 0]
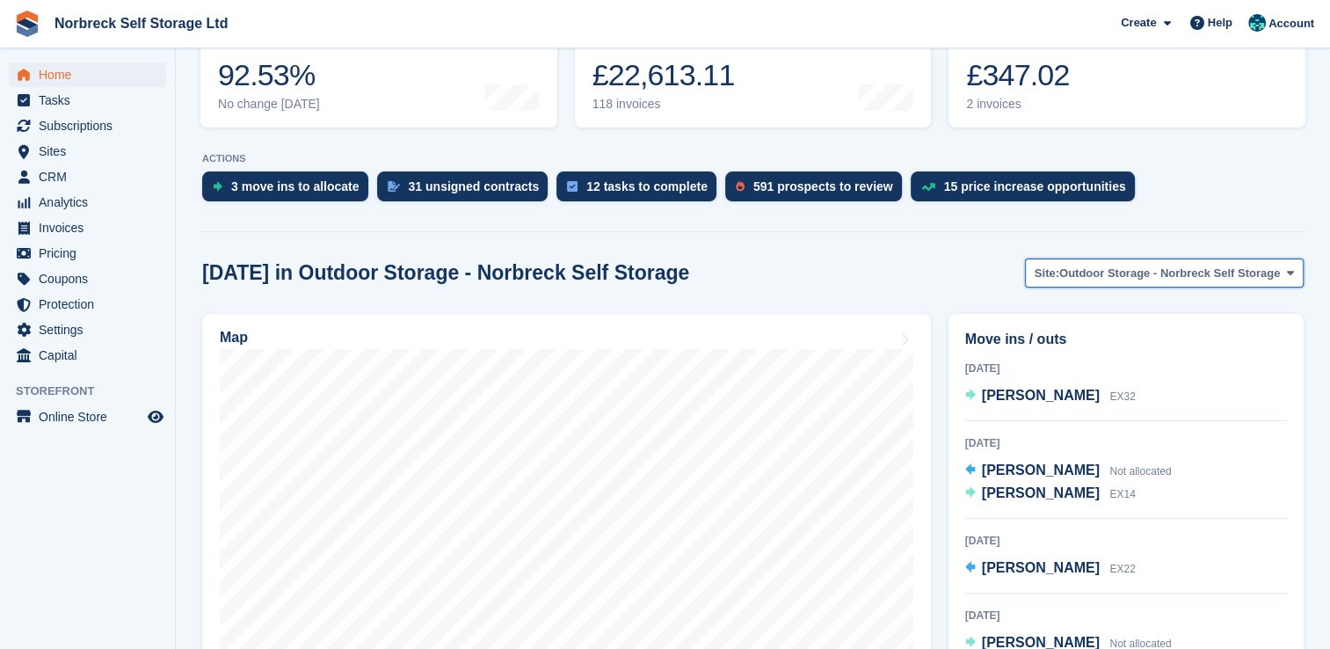
click at [1196, 273] on span "Outdoor Storage - Norbreck Self Storage" at bounding box center [1169, 274] width 221 height 18
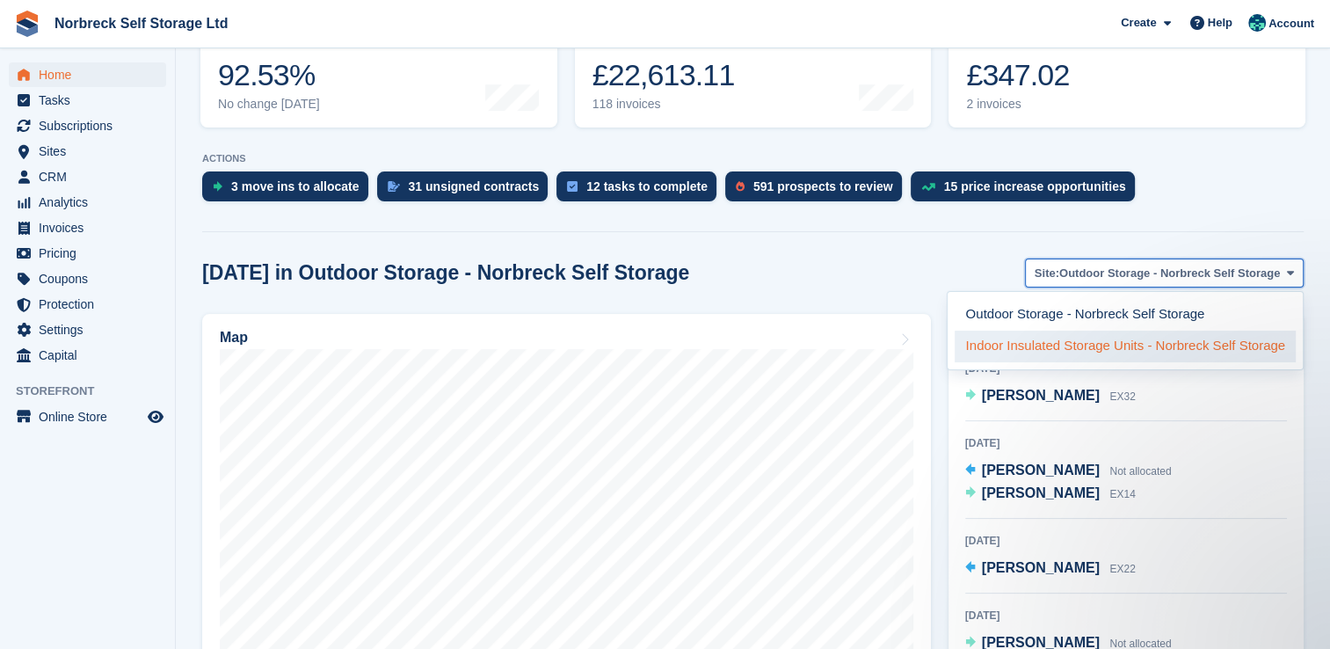
scroll to position [0, 0]
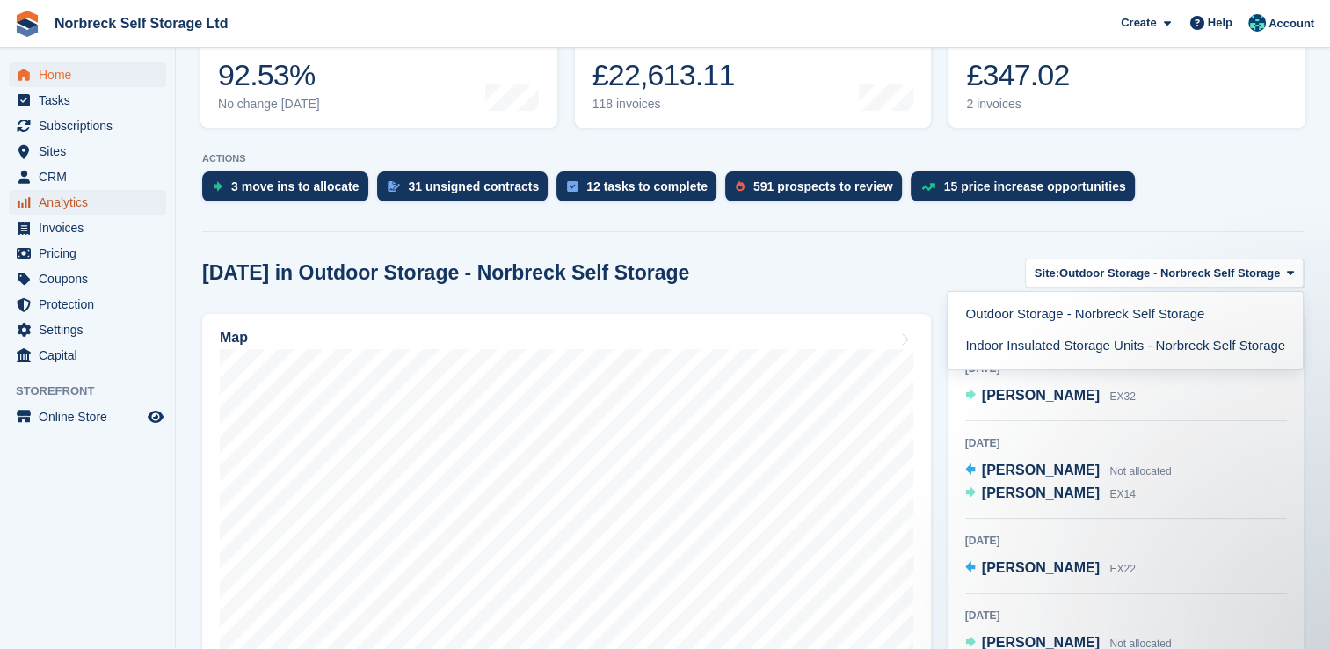
click at [67, 199] on span "Analytics" at bounding box center [91, 202] width 105 height 25
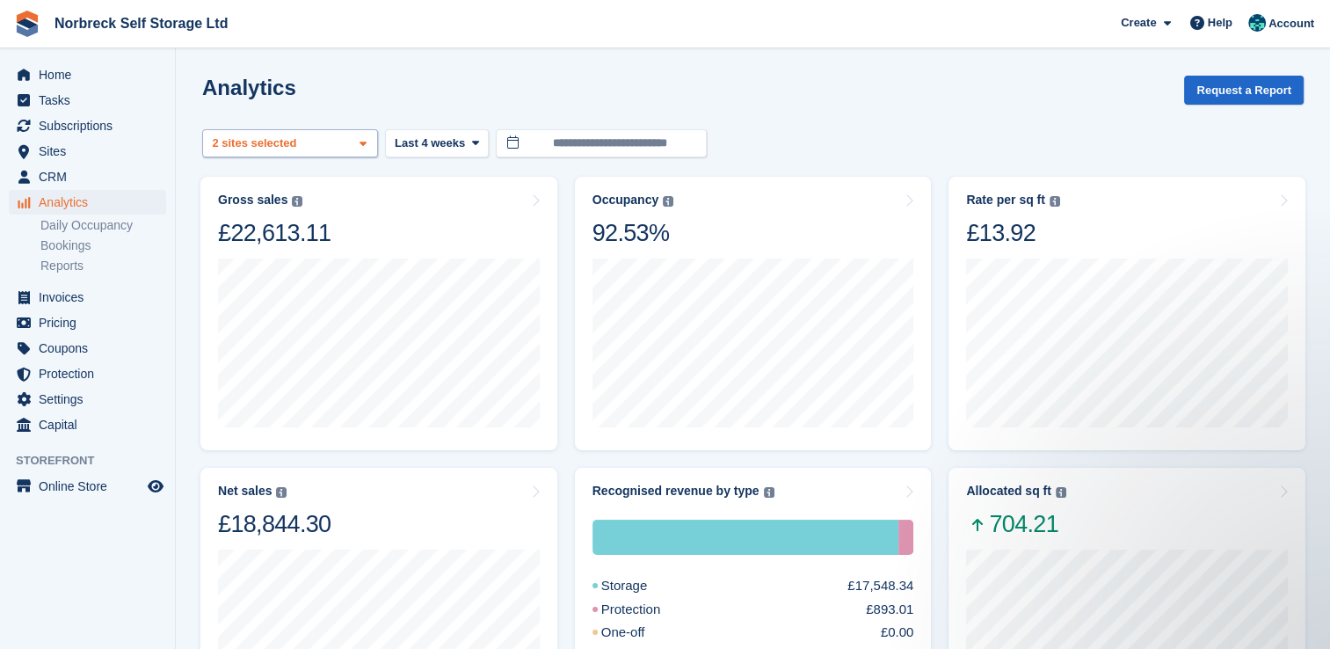
click at [283, 153] on div "Outdoor Storage - Norbreck ... 2 sites selected" at bounding box center [290, 143] width 176 height 29
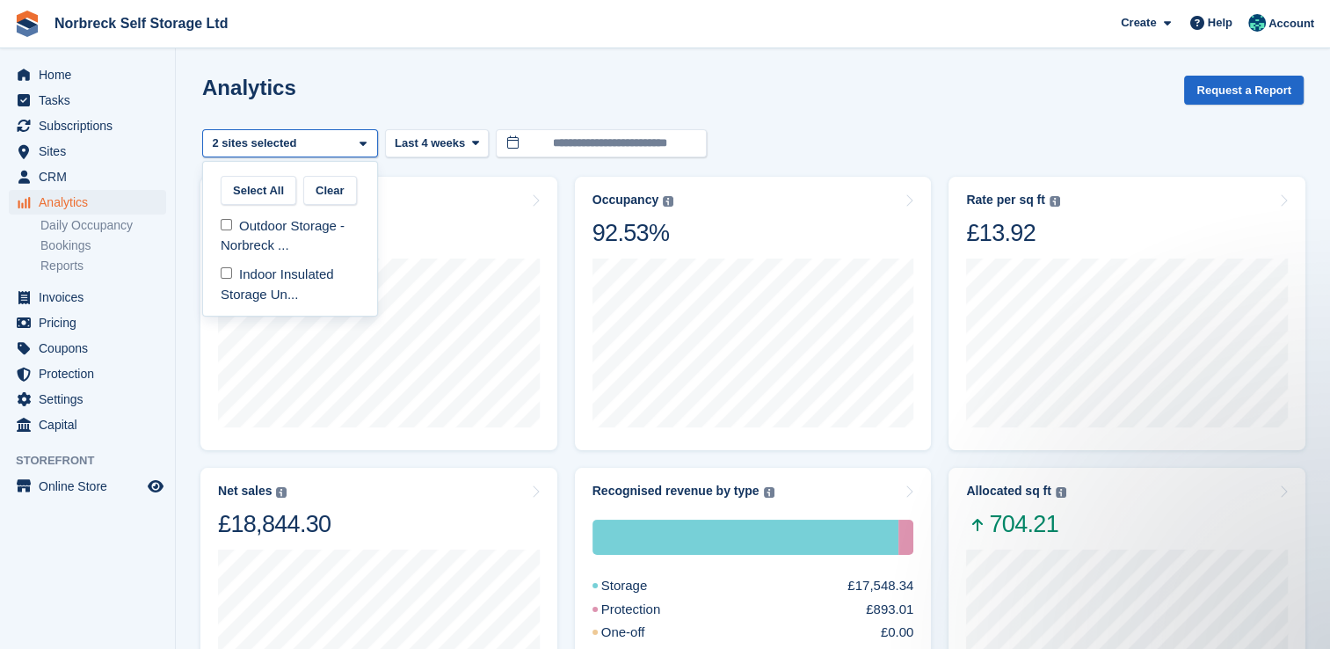
click at [257, 205] on div "Outdoor Storage - Norbreck ... Indoor Insulated Storage Un..." at bounding box center [290, 257] width 174 height 105
click at [288, 234] on div "Outdoor Storage - Norbreck ..." at bounding box center [290, 236] width 160 height 48
select select "****"
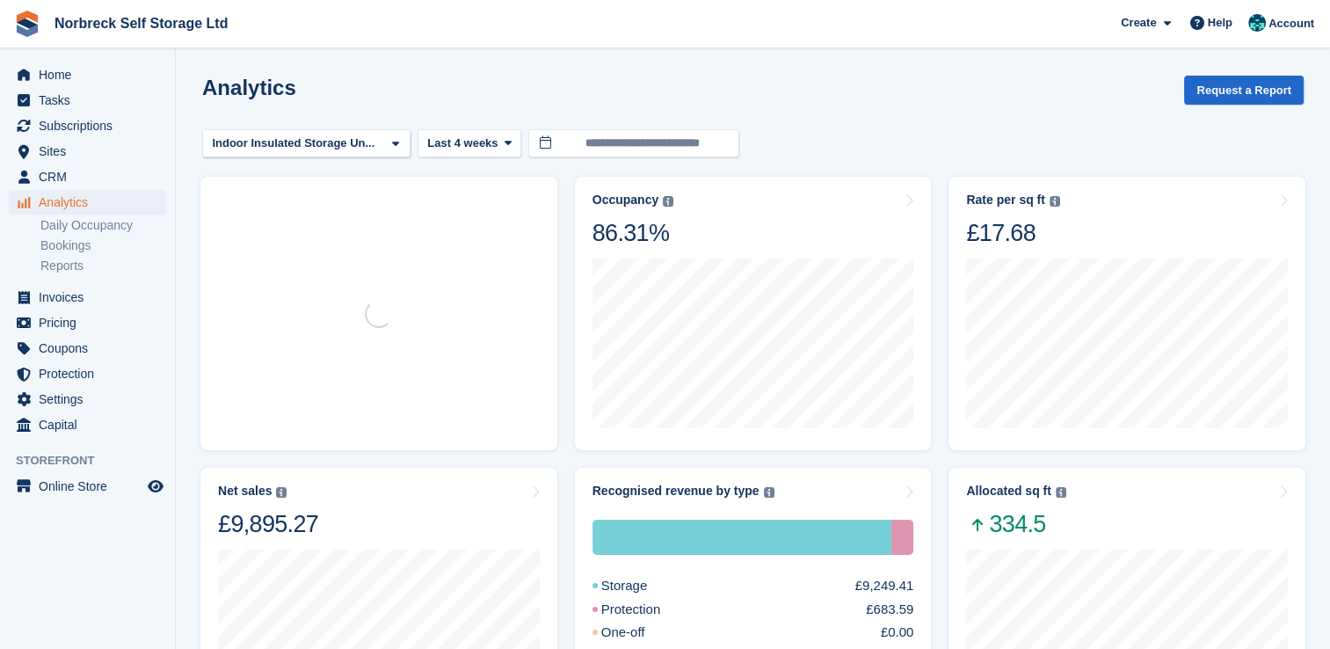
click at [354, 149] on div "Indoor Insulated Storage Un..." at bounding box center [295, 143] width 172 height 18
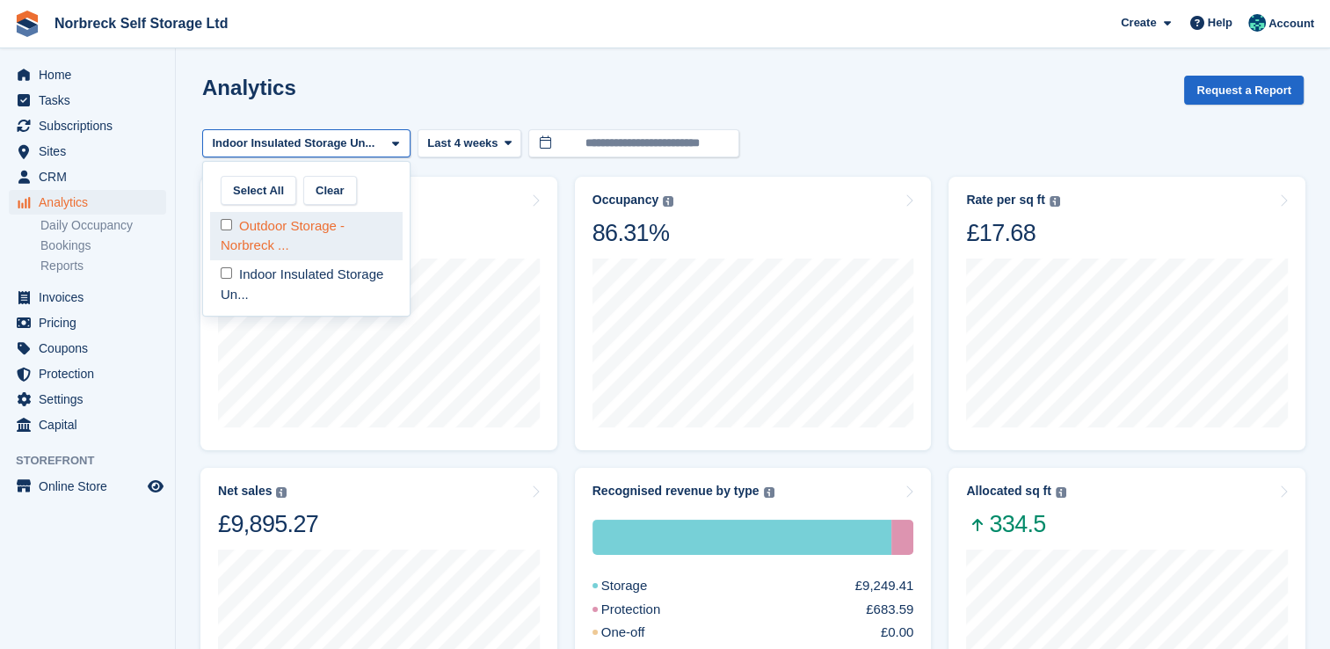
drag, startPoint x: 320, startPoint y: 230, endPoint x: 291, endPoint y: 270, distance: 49.0
click at [320, 229] on div "Outdoor Storage - Norbreck ..." at bounding box center [306, 236] width 192 height 48
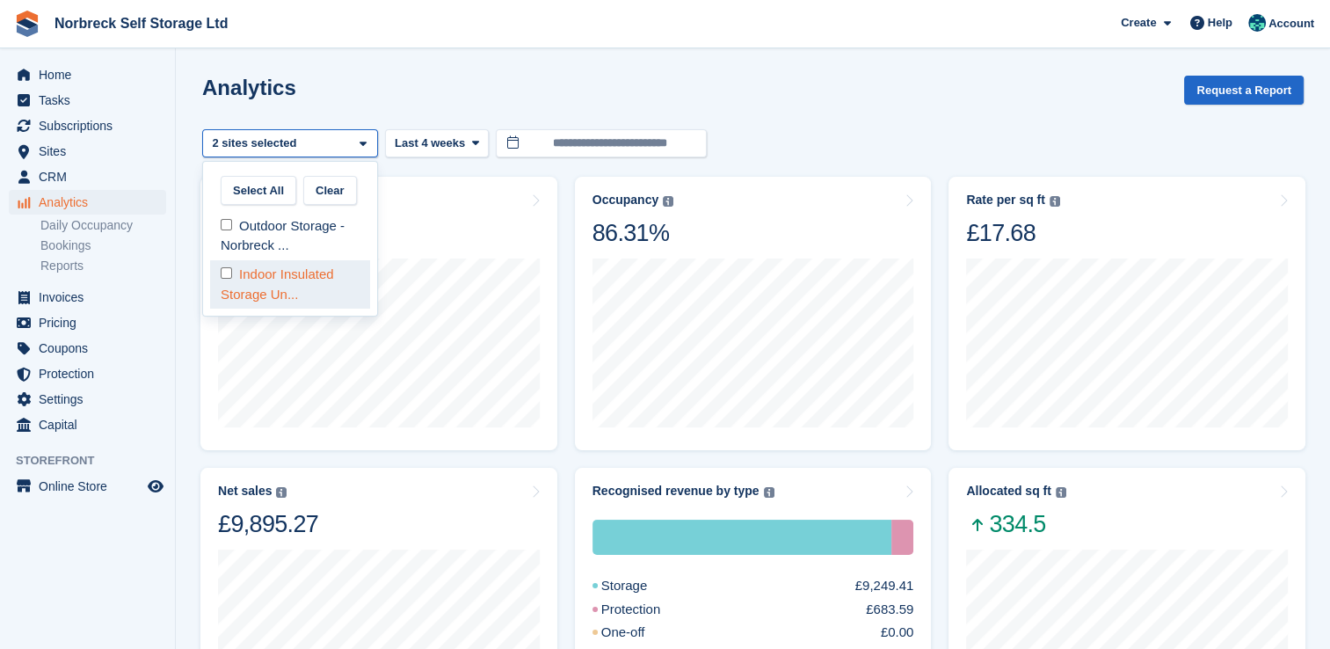
click at [288, 282] on div "Indoor Insulated Storage Un..." at bounding box center [290, 284] width 160 height 48
select select "****"
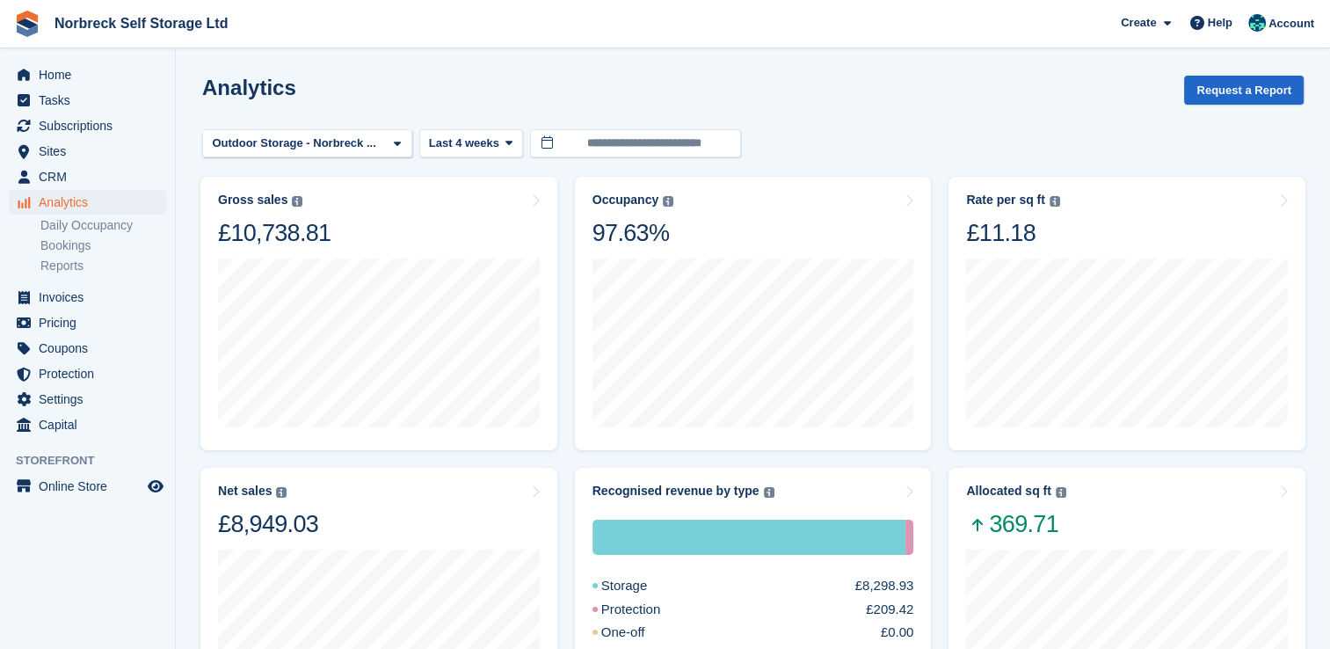
click at [376, 139] on div "Outdoor Storage - Norbreck ..." at bounding box center [307, 143] width 210 height 29
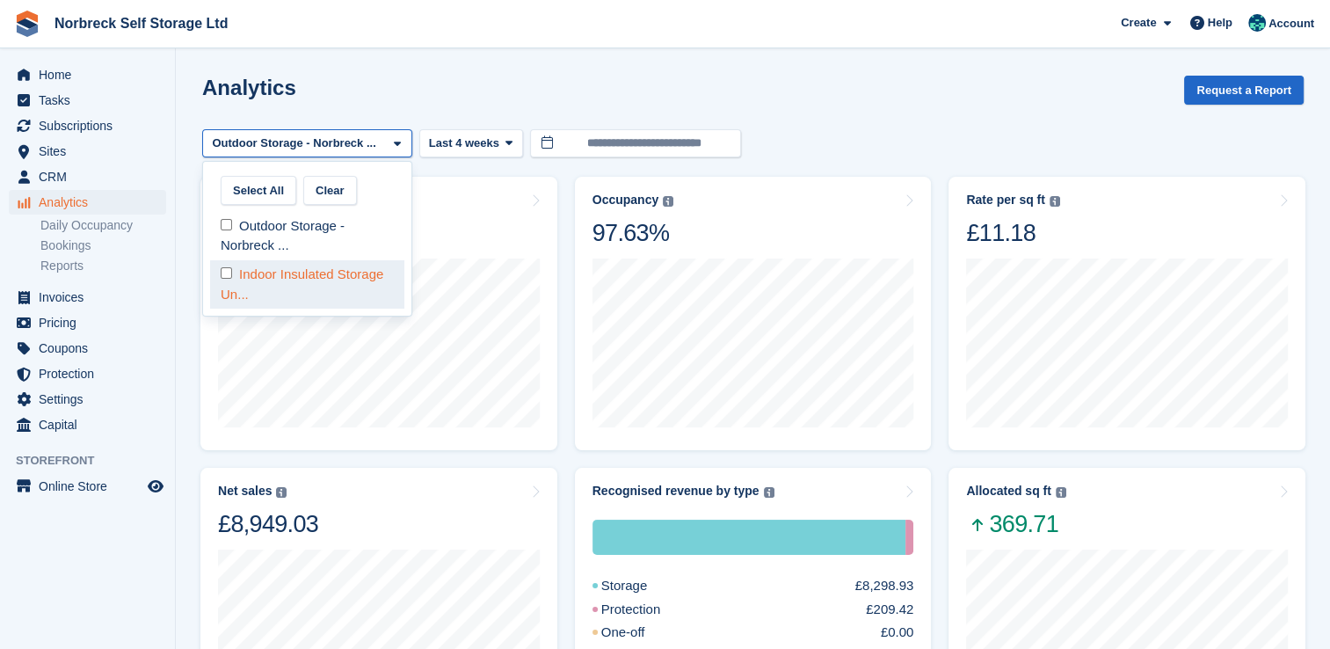
click at [294, 269] on div "Indoor Insulated Storage Un..." at bounding box center [307, 284] width 194 height 48
select select "****"
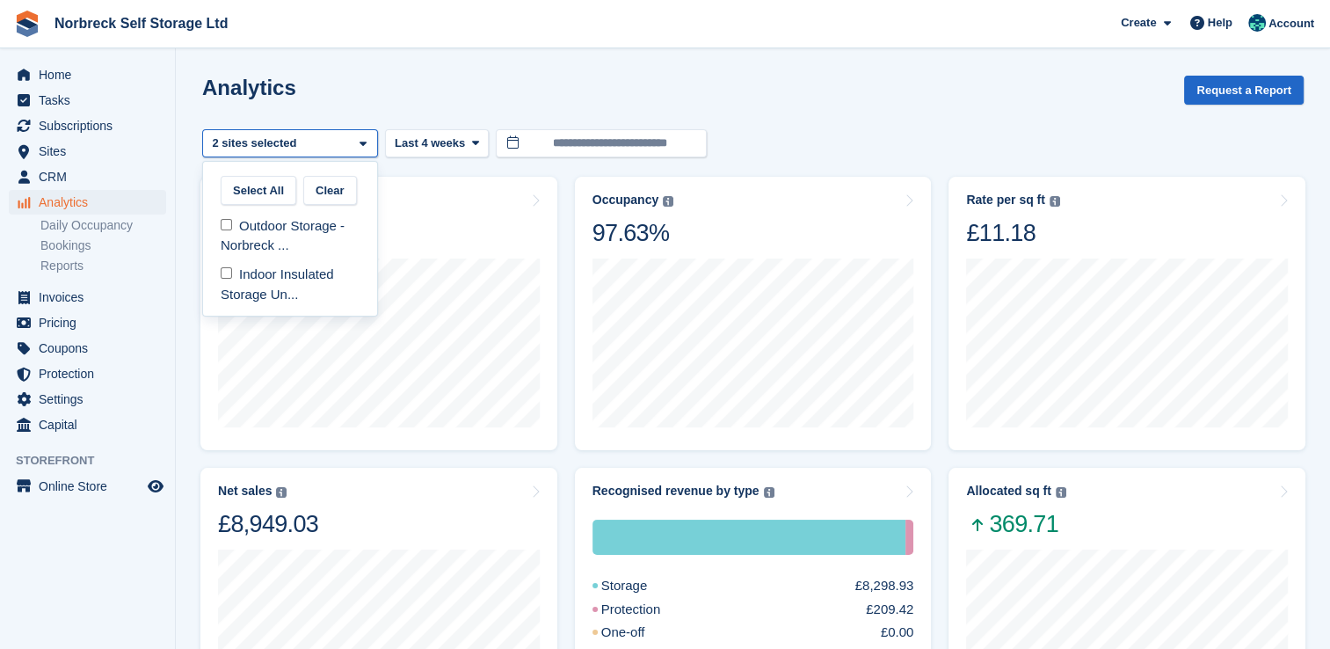
click at [509, 79] on div "Analytics Request a Report" at bounding box center [752, 101] width 1101 height 50
